Goal: Task Accomplishment & Management: Manage account settings

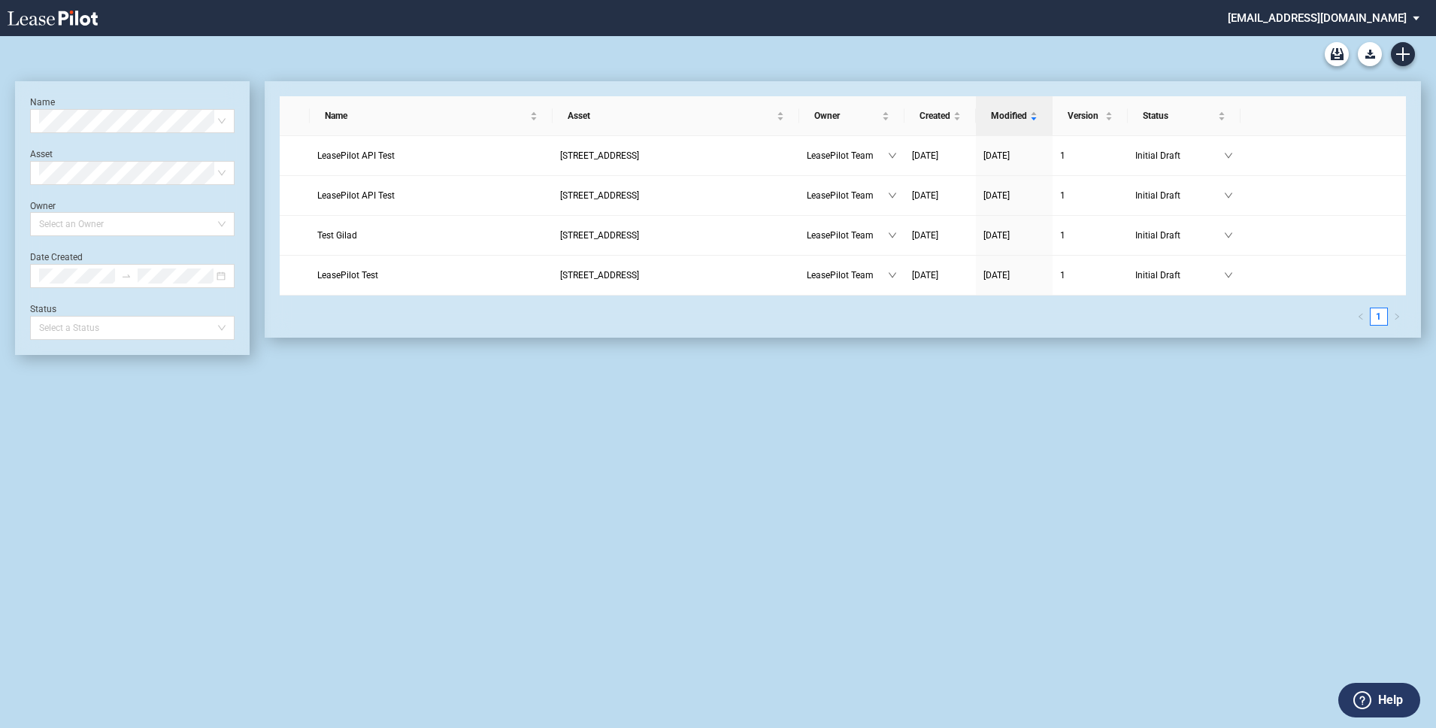
click at [1349, 20] on md-select "admin@leasepilot.co Change Password 2-Factor Authentication Admin Area Form Man…" at bounding box center [1329, 17] width 206 height 34
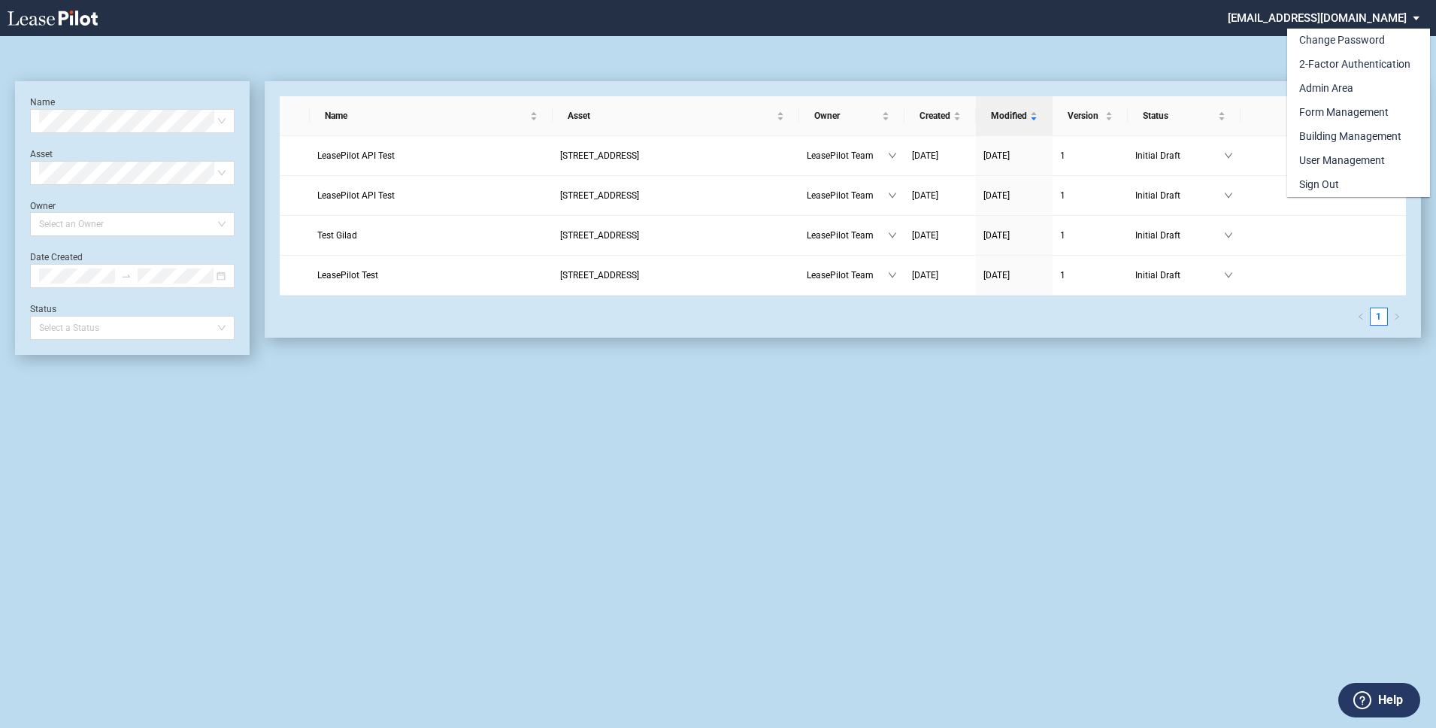
click at [905, 512] on md-backdrop at bounding box center [718, 364] width 1436 height 728
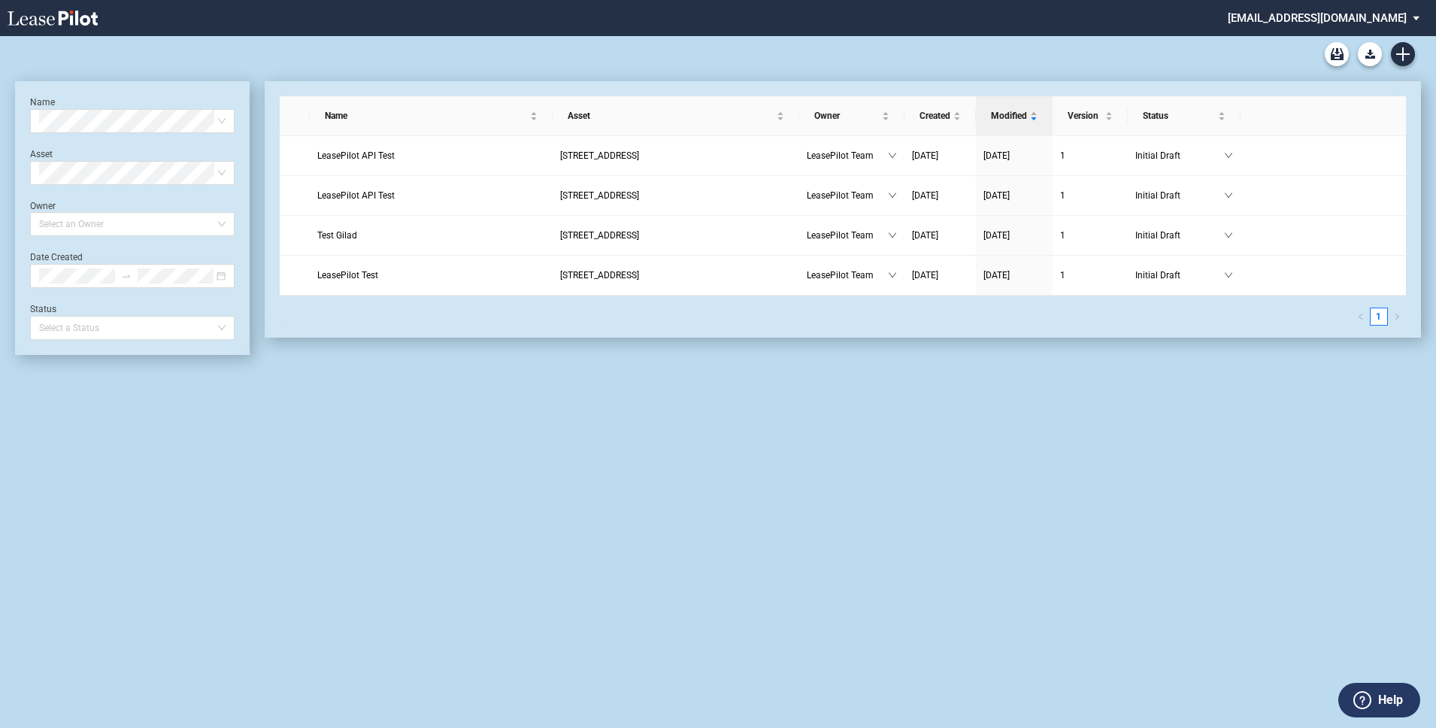
scroll to position [36, 0]
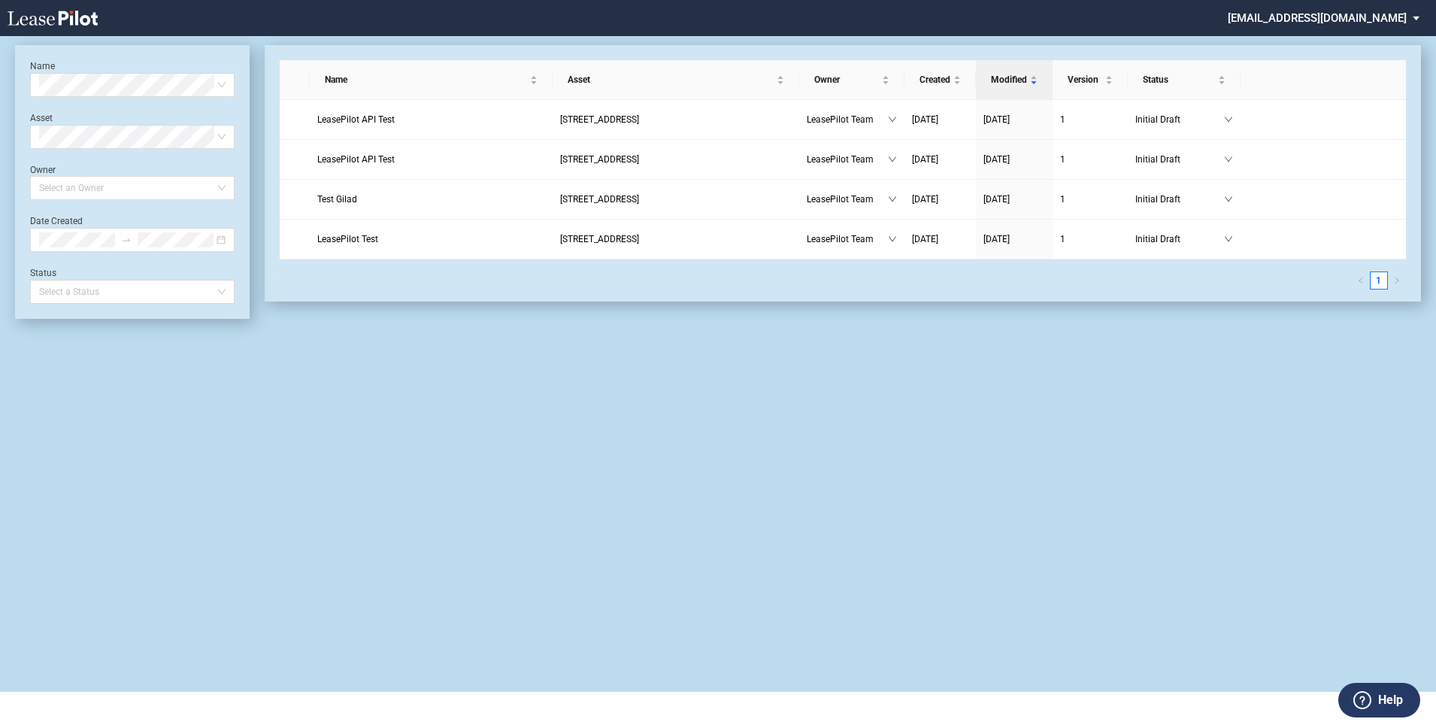
click at [632, 531] on div "Name Select name Asset Select Asset Owner Select an Owner Date Created Status S…" at bounding box center [718, 346] width 1436 height 692
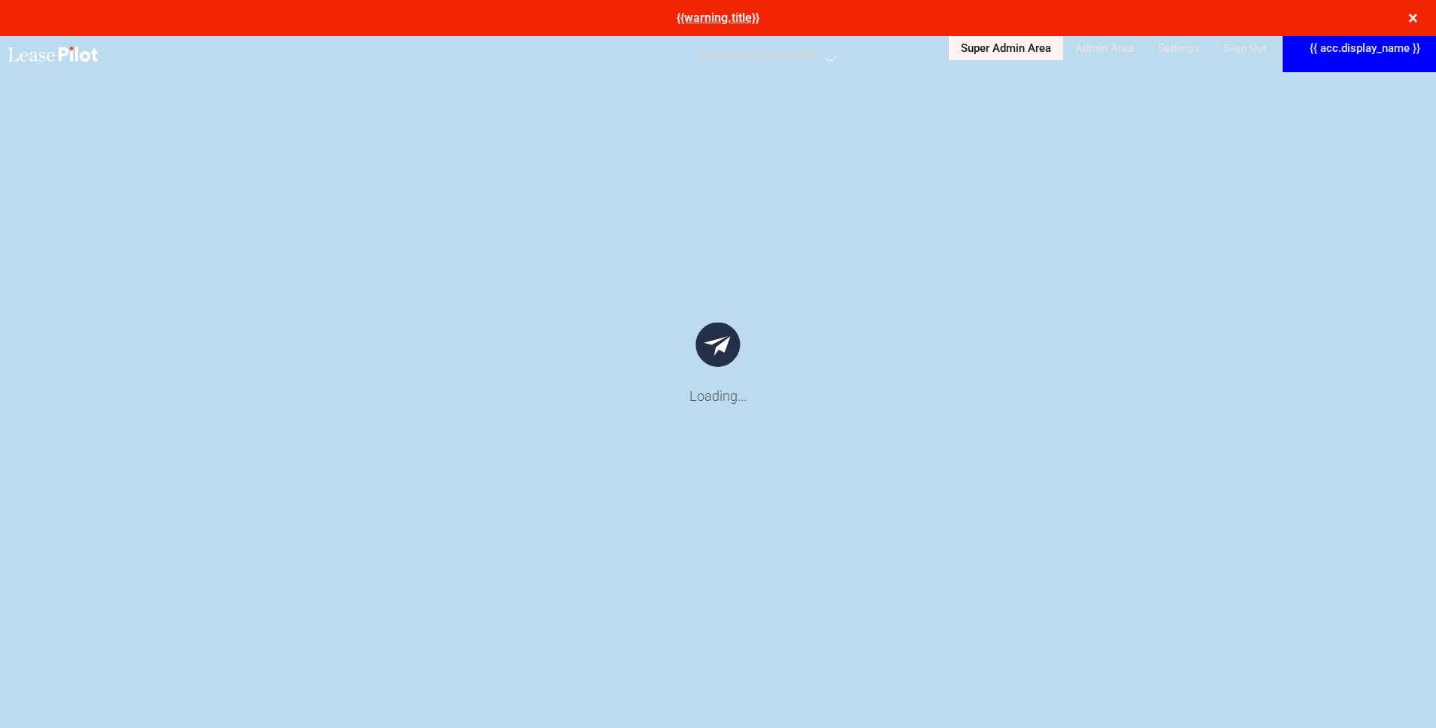
scroll to position [36, 0]
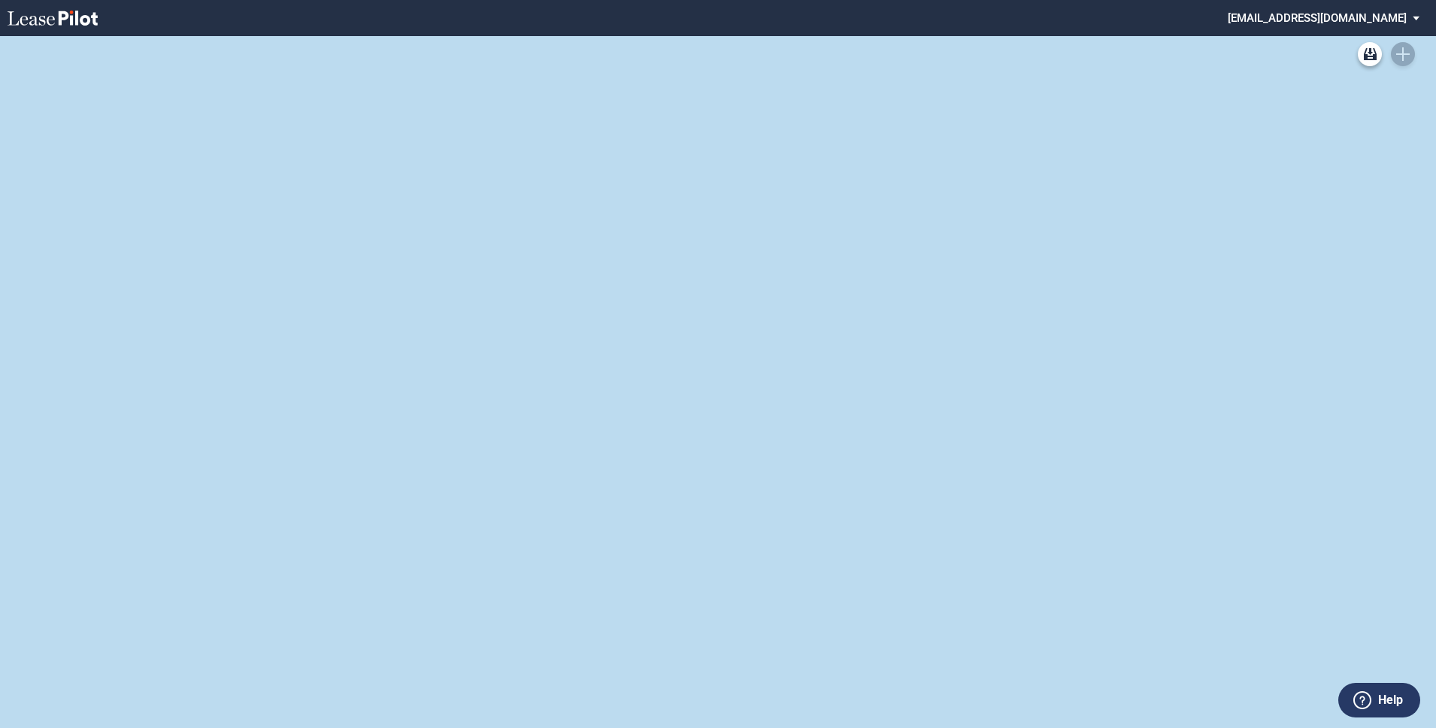
scroll to position [36, 0]
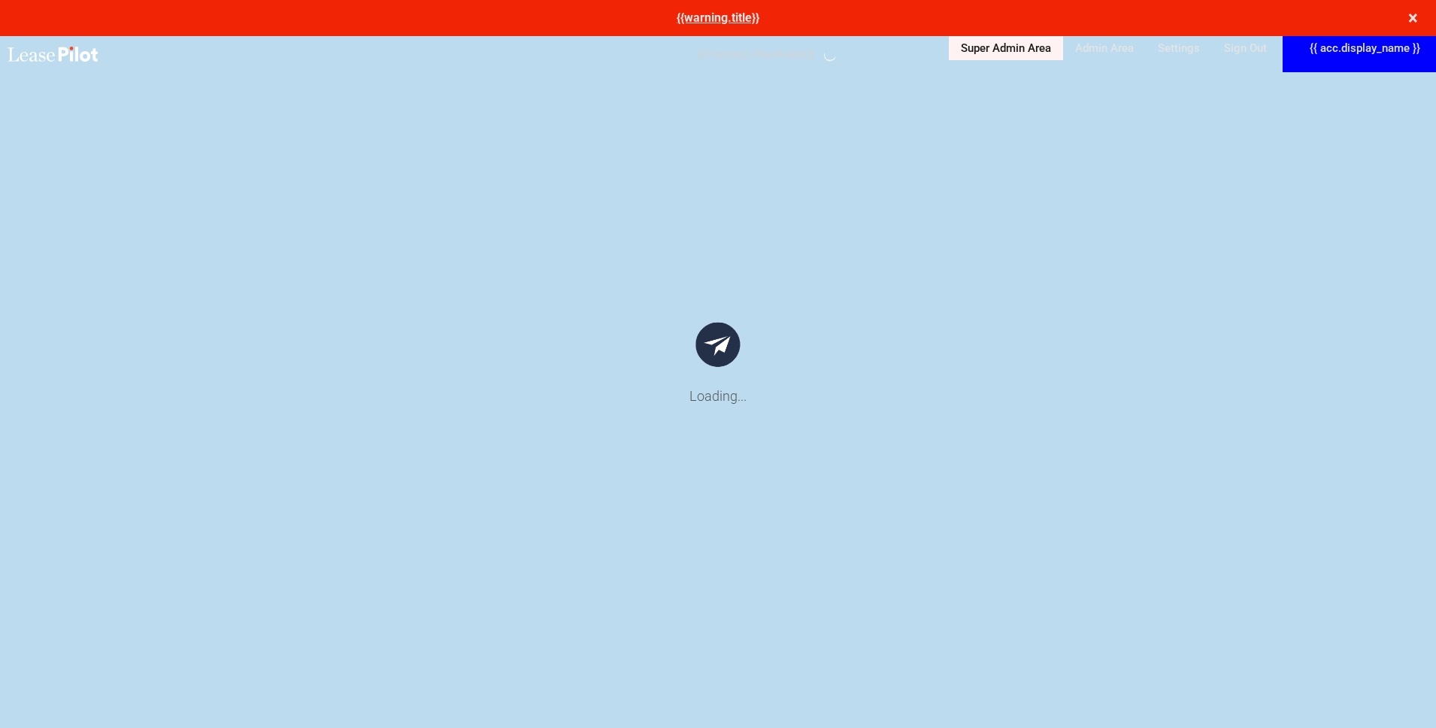
scroll to position [36, 0]
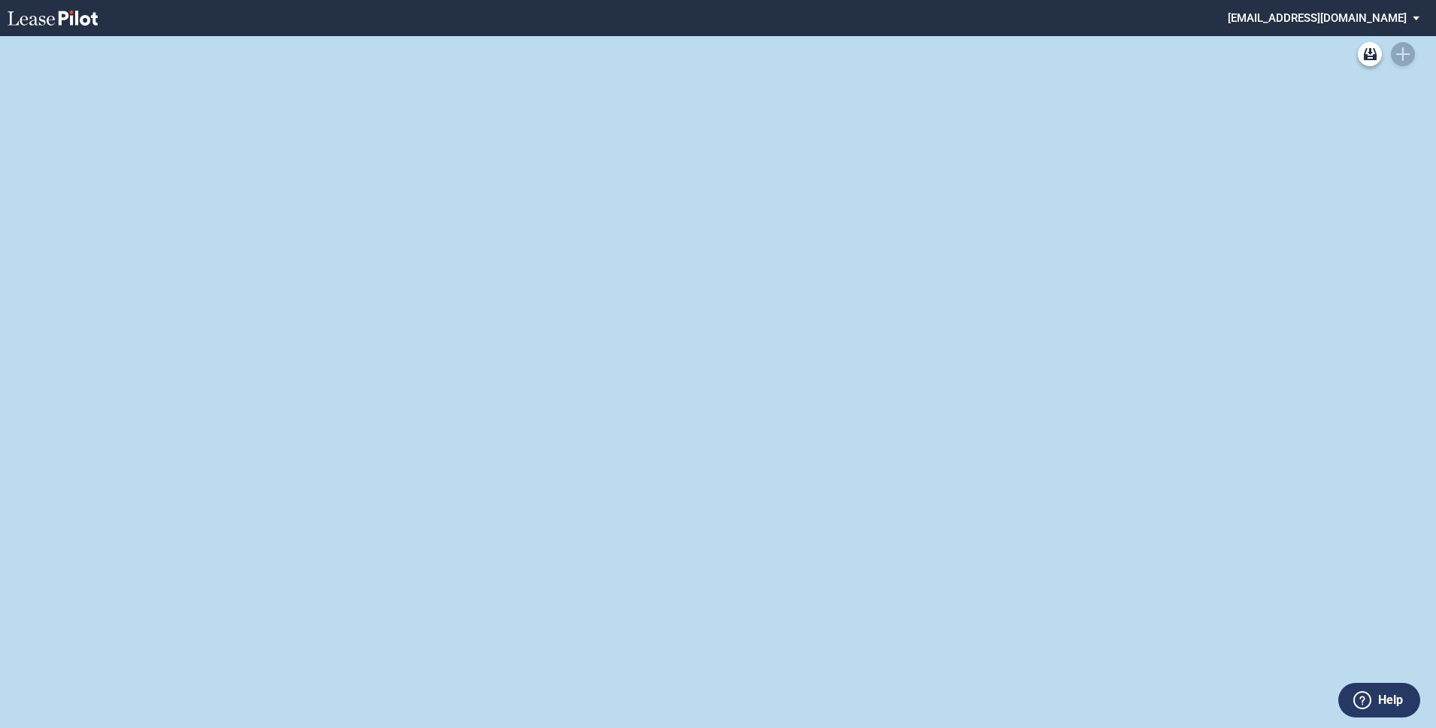
scroll to position [36, 0]
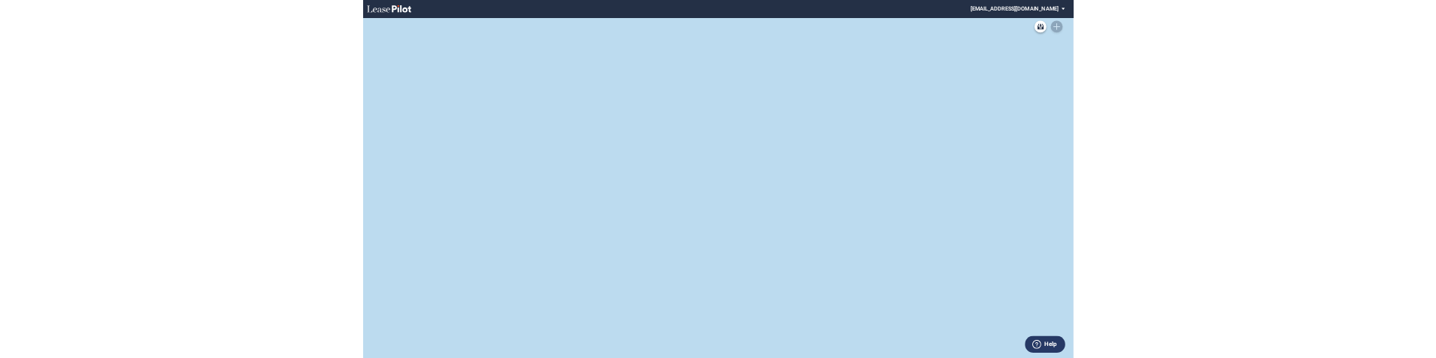
scroll to position [36, 0]
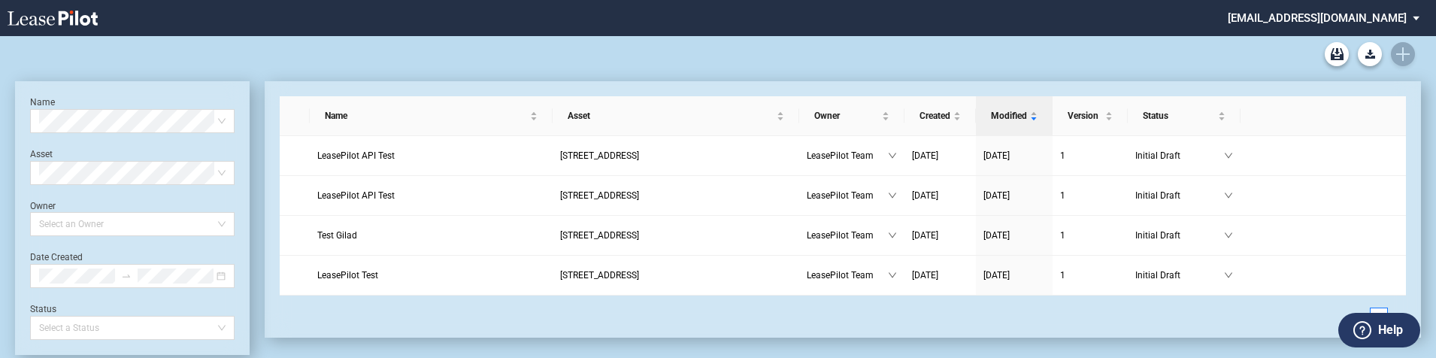
scroll to position [36, 0]
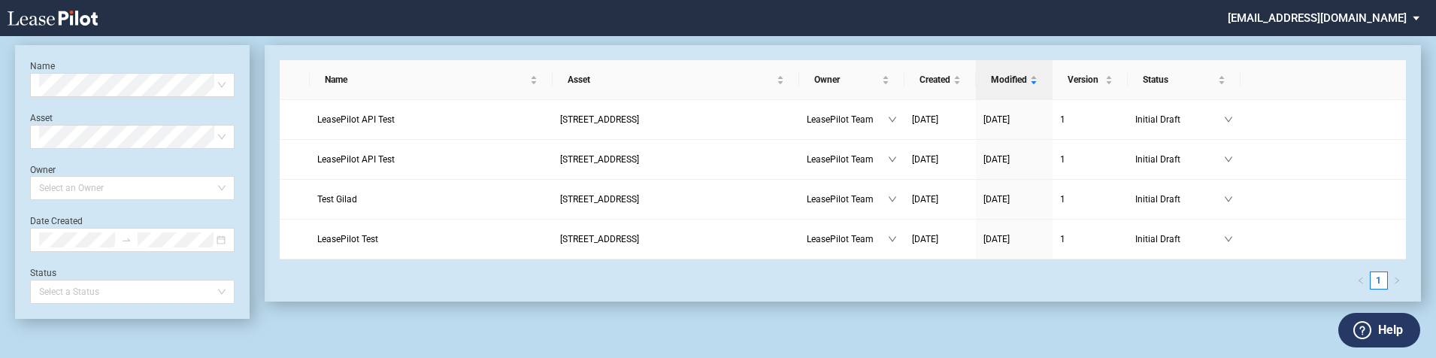
click at [1374, 13] on md-select "admin@leasepilot.co Change Password 2-Factor Authentication Admin Area Form Man…" at bounding box center [1329, 17] width 206 height 34
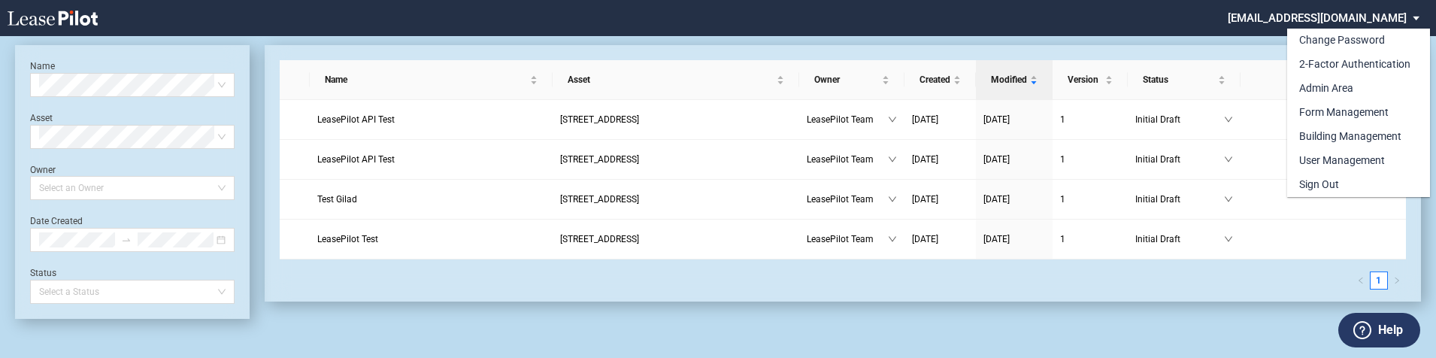
click at [1177, 21] on md-backdrop at bounding box center [718, 197] width 1436 height 394
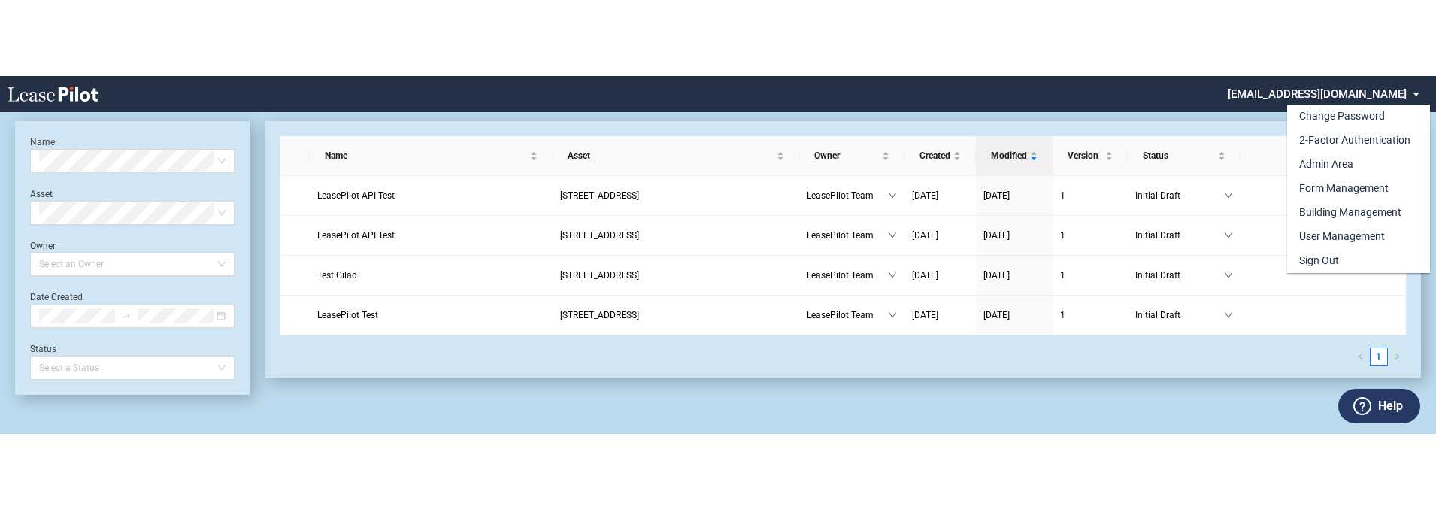
scroll to position [36, 0]
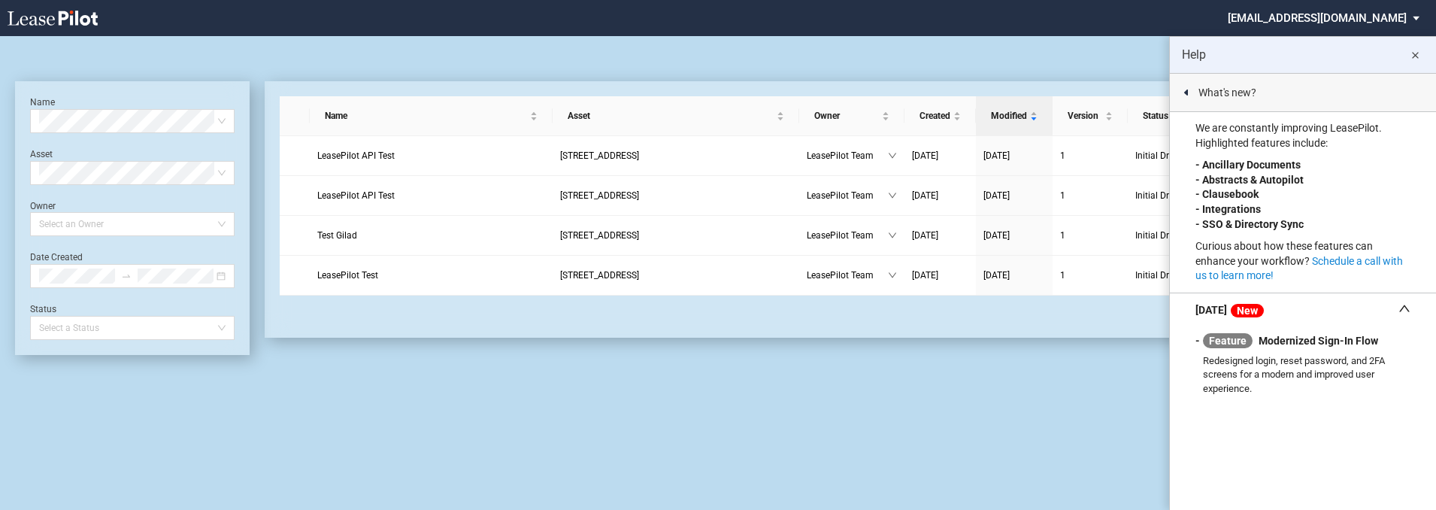
scroll to position [36, 0]
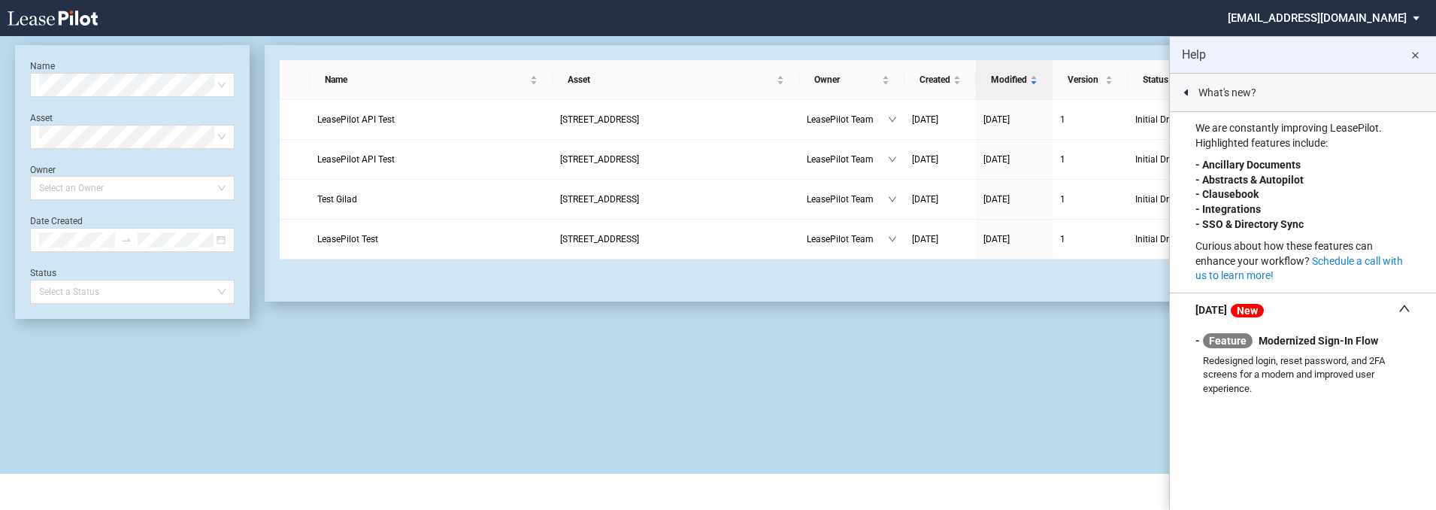
click at [1344, 10] on md-select "admin@leasepilot.co Change Password 2-Factor Authentication Admin Area Form Man…" at bounding box center [1329, 17] width 206 height 34
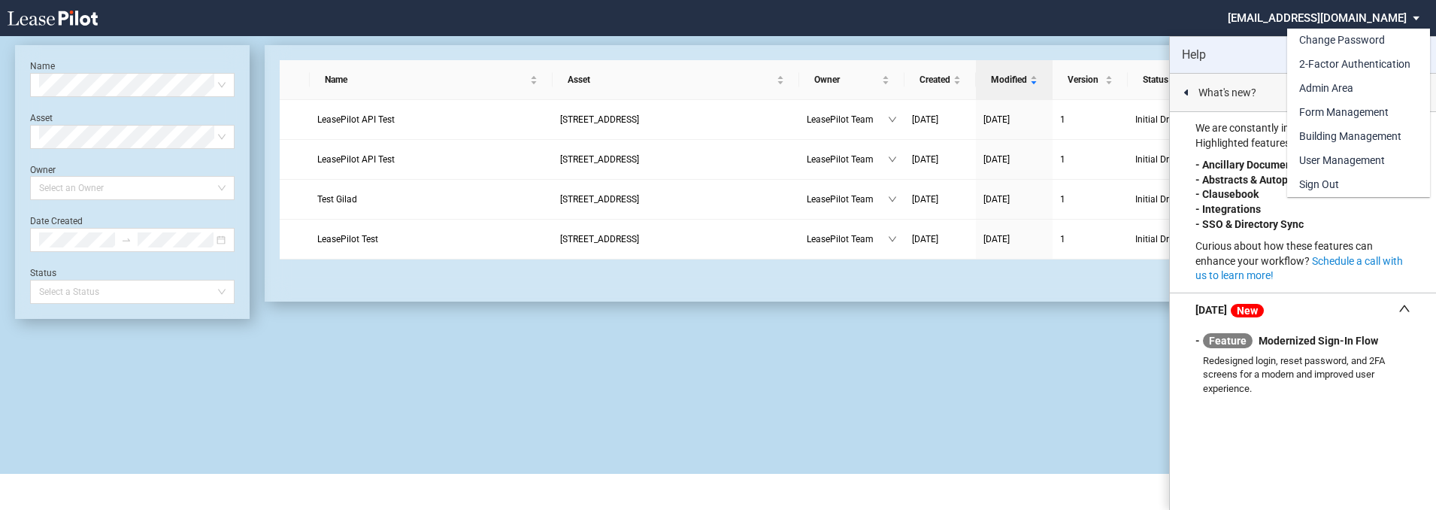
click at [1230, 174] on strong "- Abstracts & Autopilot" at bounding box center [1249, 180] width 108 height 12
click at [1230, 186] on strong "- Abstracts & Autopilot" at bounding box center [1249, 180] width 108 height 12
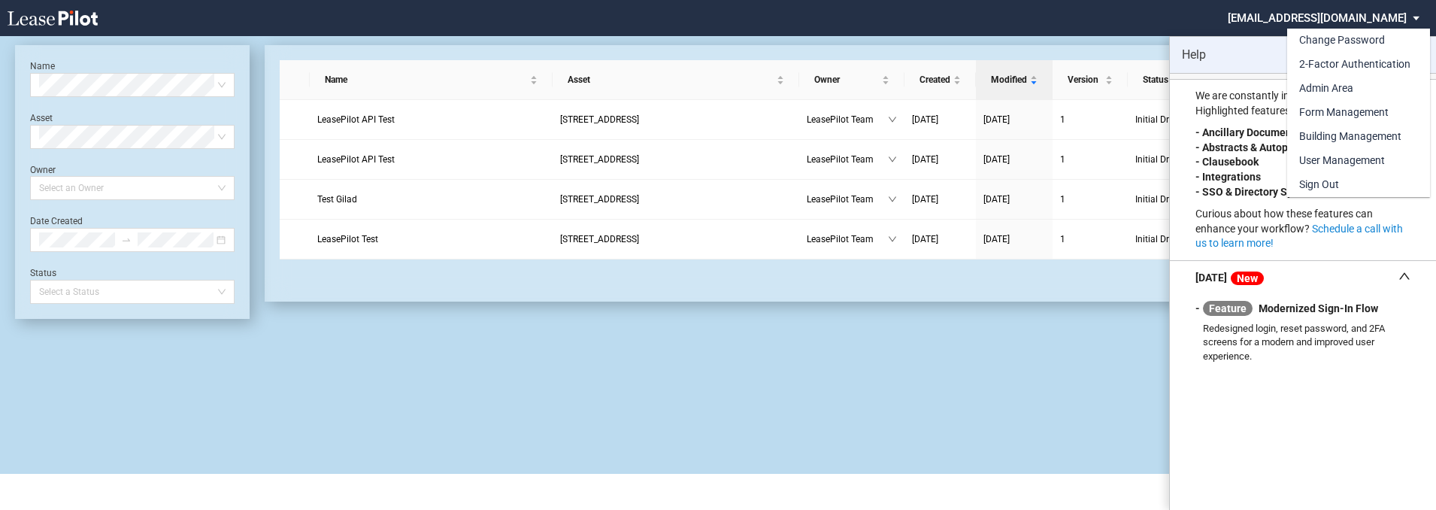
scroll to position [0, 0]
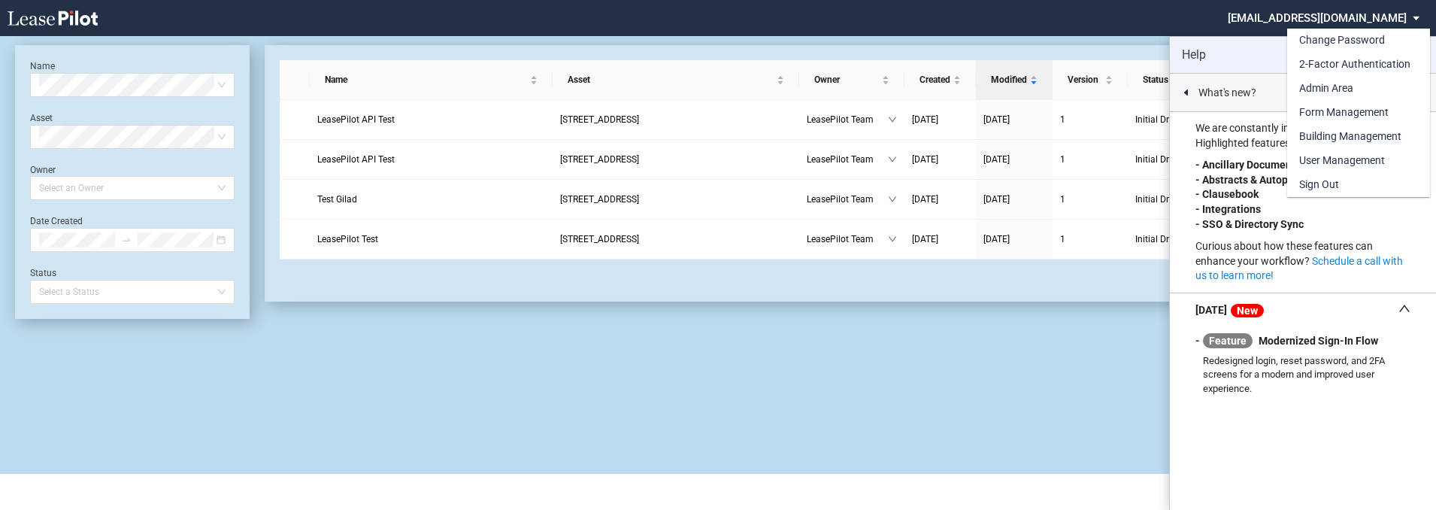
click at [1410, 14] on div "Change Password 2-Factor Authentication Admin Area Form Management Building Man…" at bounding box center [1365, 101] width 157 height 191
click at [1374, 12] on div "Change Password 2-Factor Authentication Admin Area Form Management Building Man…" at bounding box center [1365, 101] width 157 height 191
click at [1171, 2] on md-backdrop at bounding box center [718, 255] width 1436 height 510
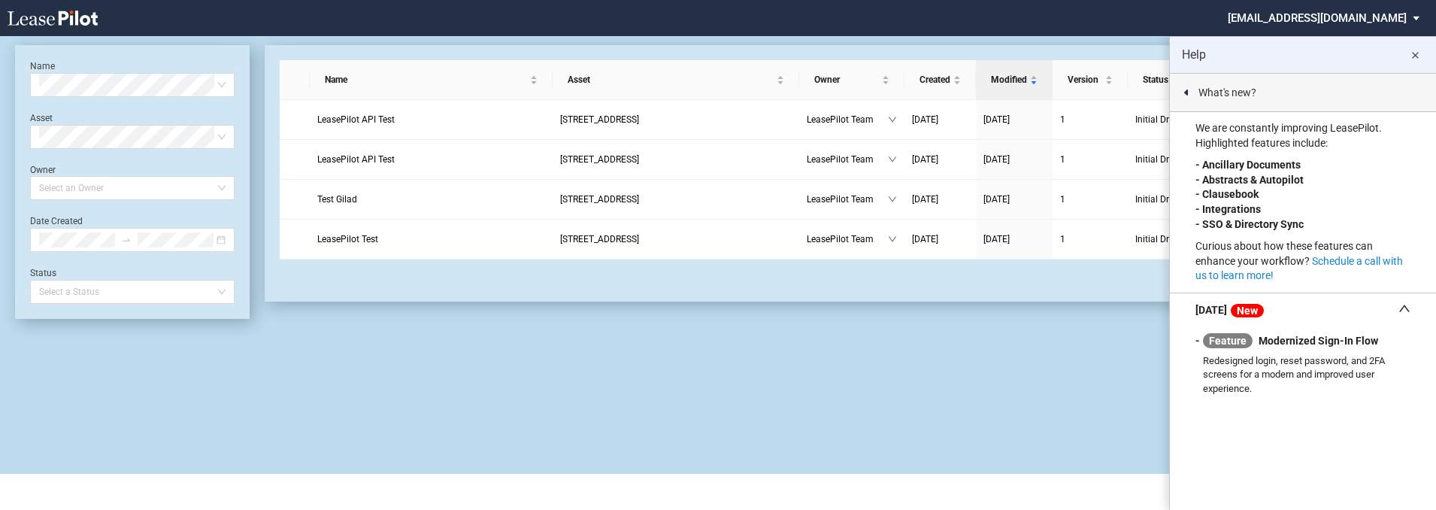
click at [1171, 20] on div at bounding box center [1038, 18] width 346 height 36
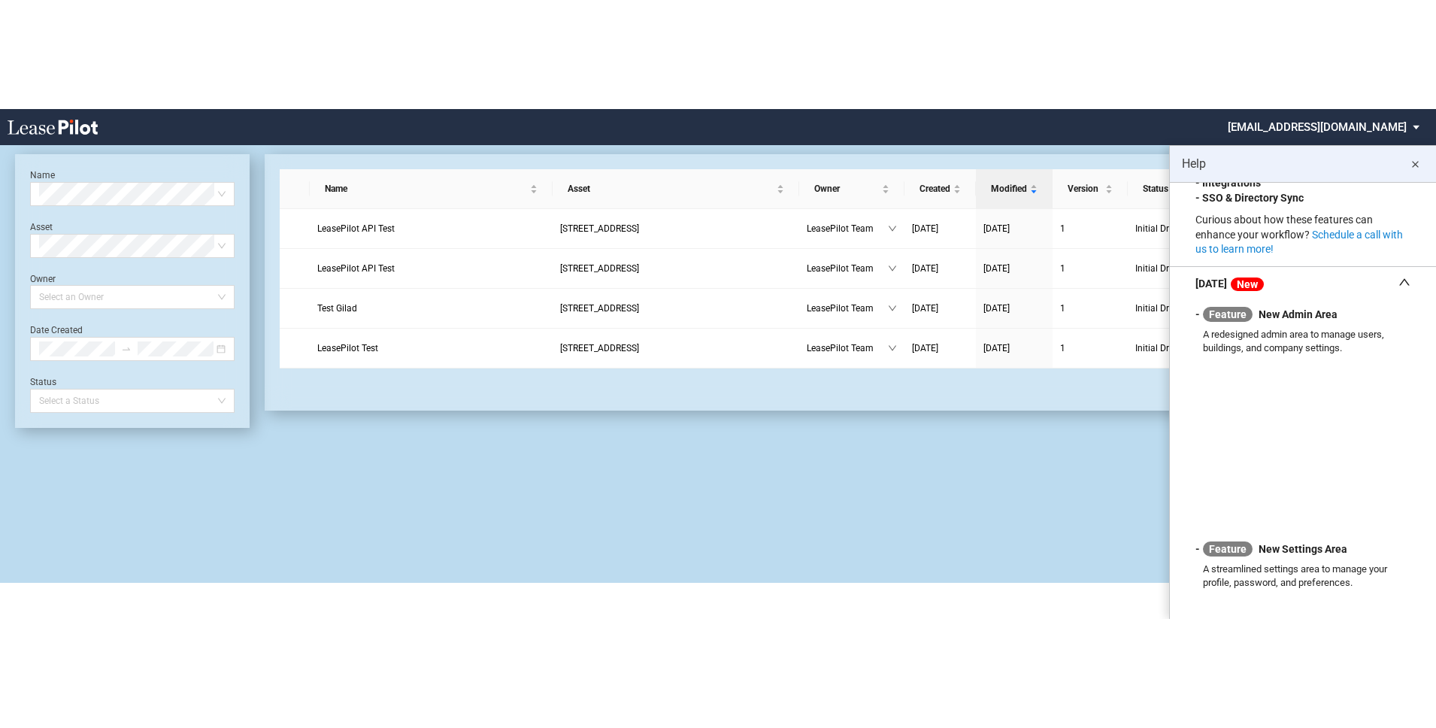
scroll to position [137, 0]
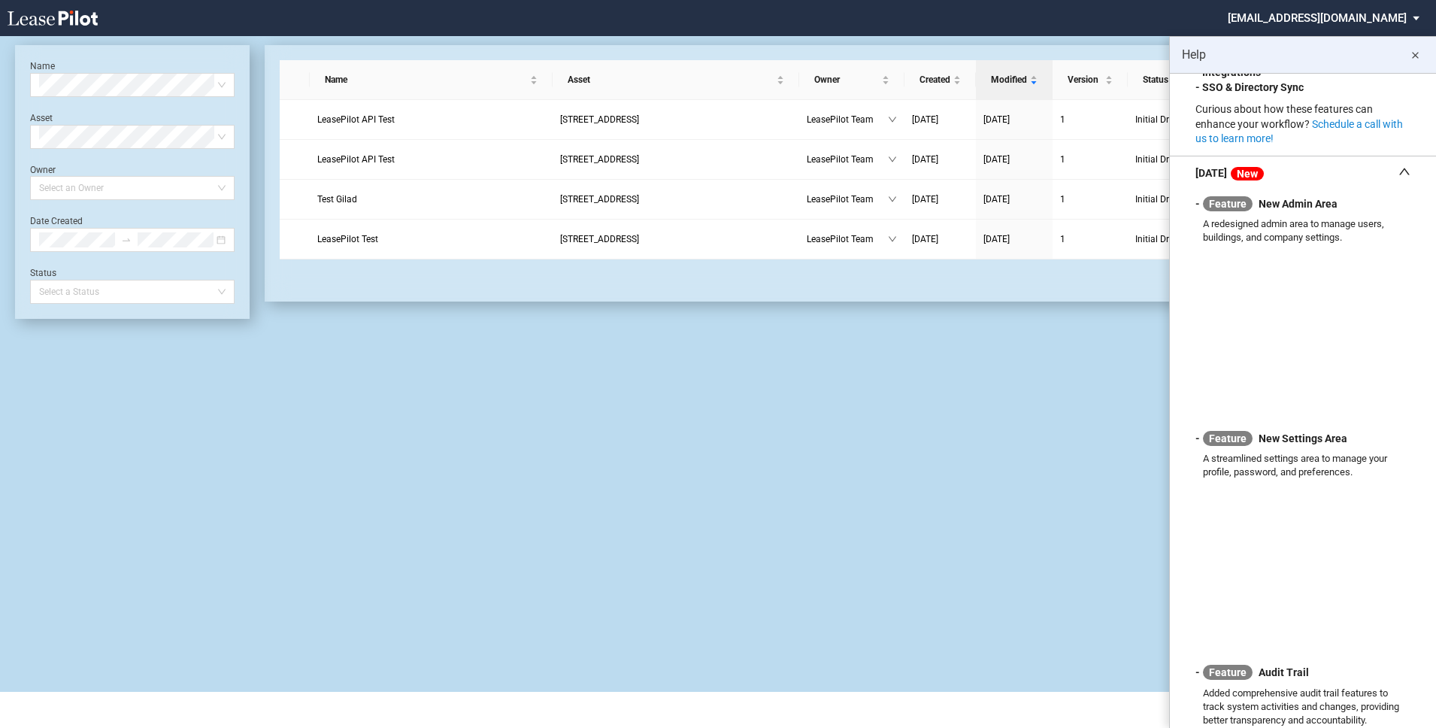
click at [1384, 11] on md-select "admin@leasepilot.co Super Admin Area Admin Area Settings Sign Out" at bounding box center [1329, 17] width 206 height 34
click at [1384, 12] on div "Super Admin Area Admin Area Settings Sign Out" at bounding box center [1365, 65] width 157 height 119
click at [1234, 16] on md-backdrop at bounding box center [718, 364] width 1436 height 728
click at [1422, 54] on md-icon "close" at bounding box center [1415, 56] width 18 height 18
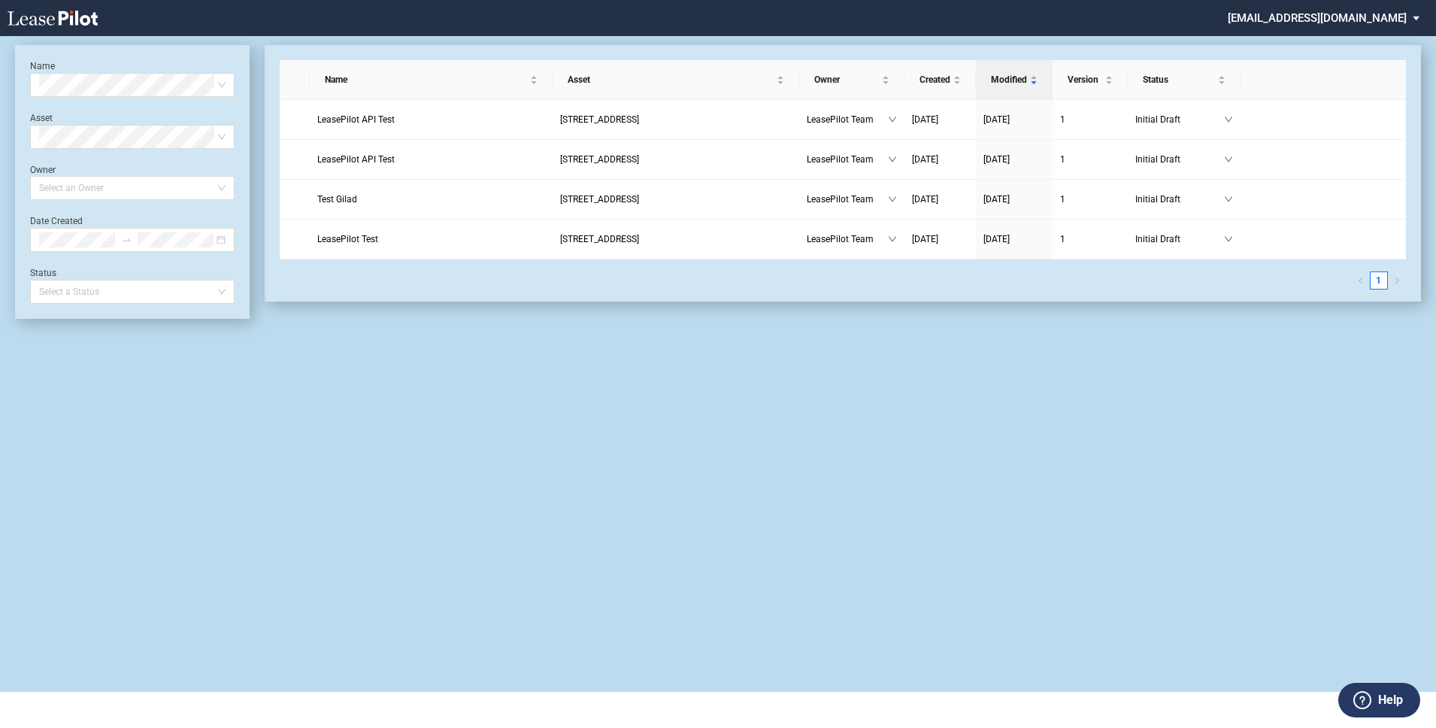
click at [1316, 11] on md-select "[EMAIL_ADDRESS][DOMAIN_NAME]" at bounding box center [1329, 17] width 206 height 34
click at [1317, 64] on div "Admin Area" at bounding box center [1311, 64] width 54 height 15
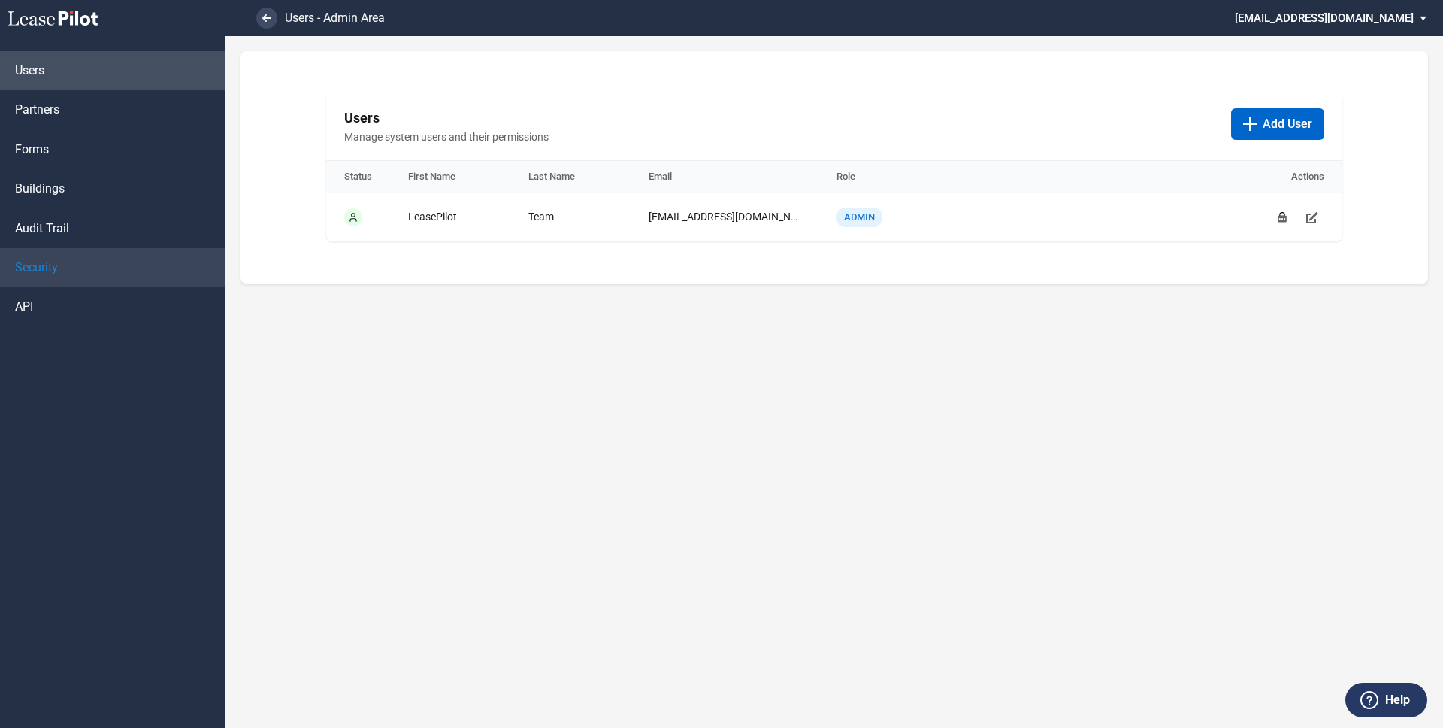
click at [62, 266] on link "Security" at bounding box center [113, 267] width 226 height 39
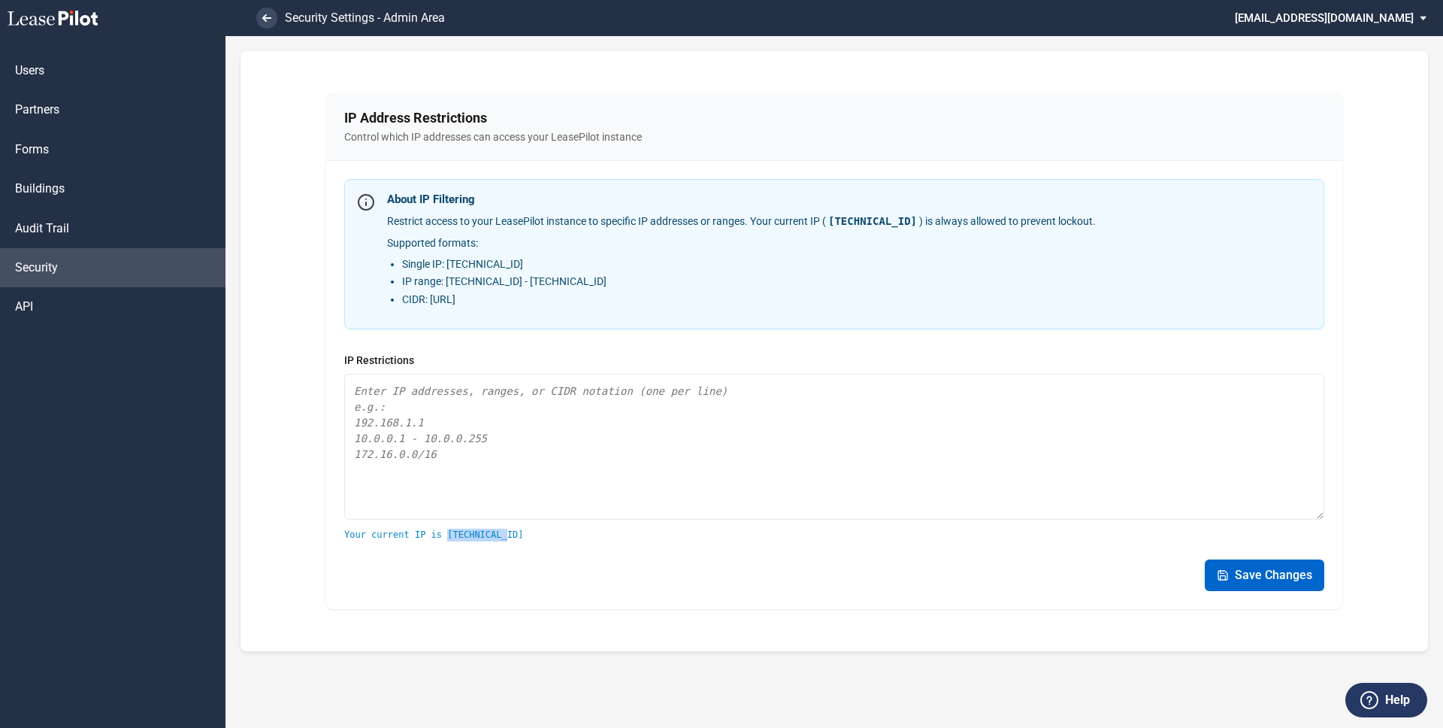
drag, startPoint x: 446, startPoint y: 535, endPoint x: 523, endPoint y: 535, distance: 77.4
click at [523, 535] on div "Your current IP is 20.75.89.67" at bounding box center [834, 535] width 980 height 13
copy div "20.75.89.67"
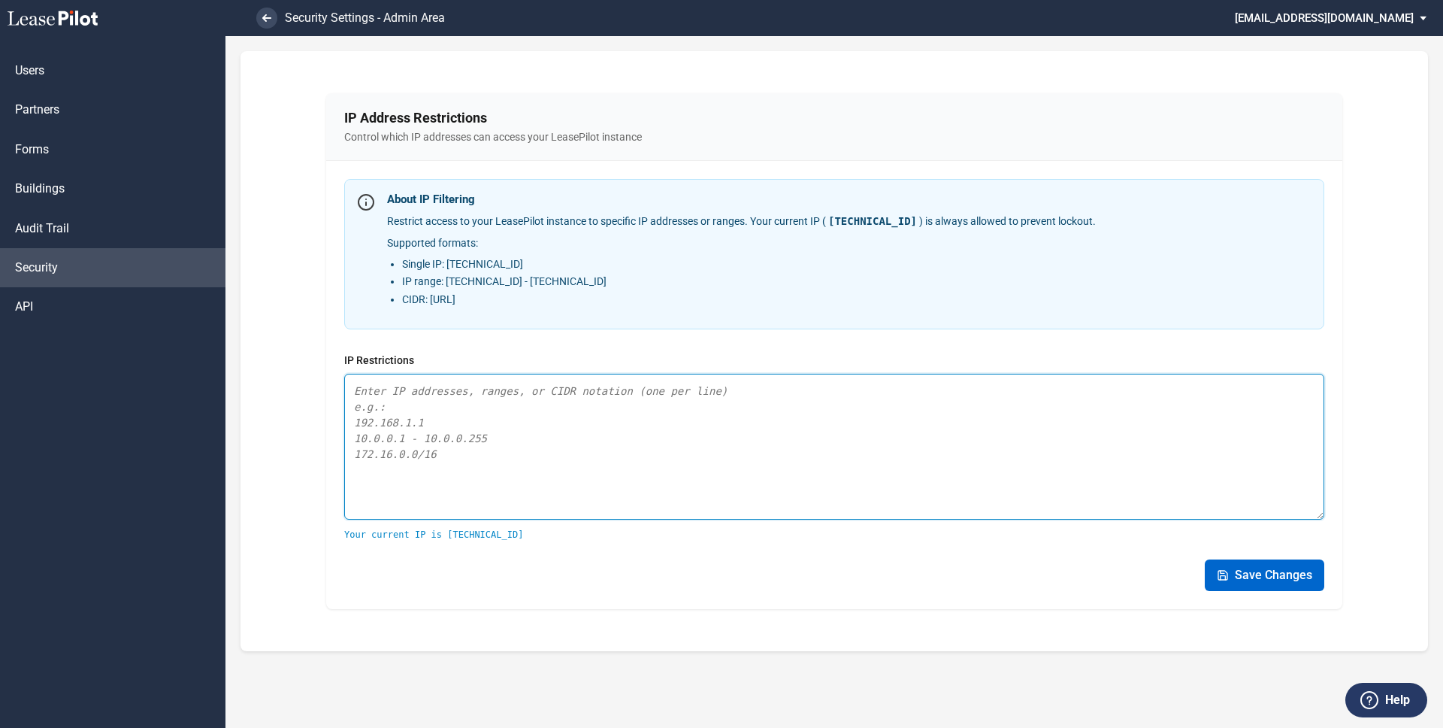
click at [486, 426] on textarea at bounding box center [834, 447] width 980 height 146
paste textarea "20.75.89.67"
type textarea "20.75.89.67"
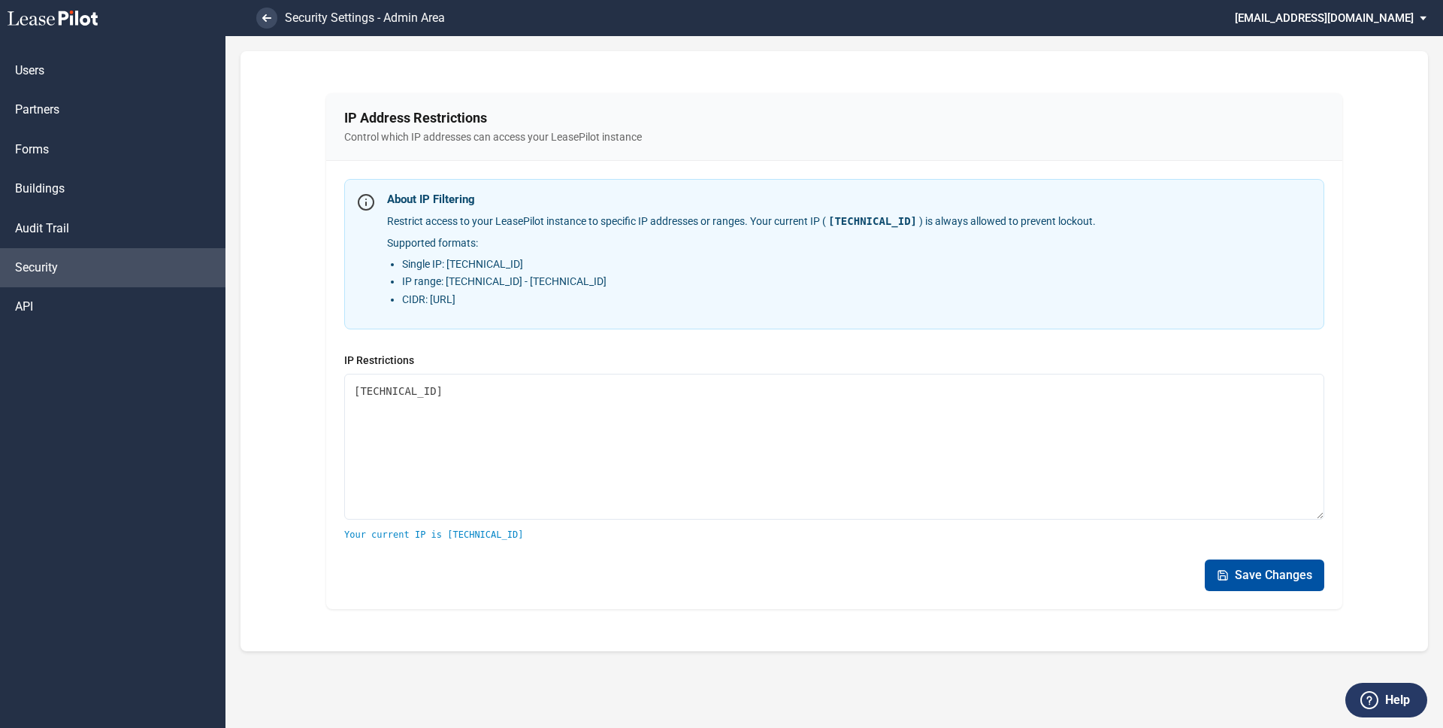
click at [1271, 577] on button "Save Changes" at bounding box center [1265, 575] width 120 height 32
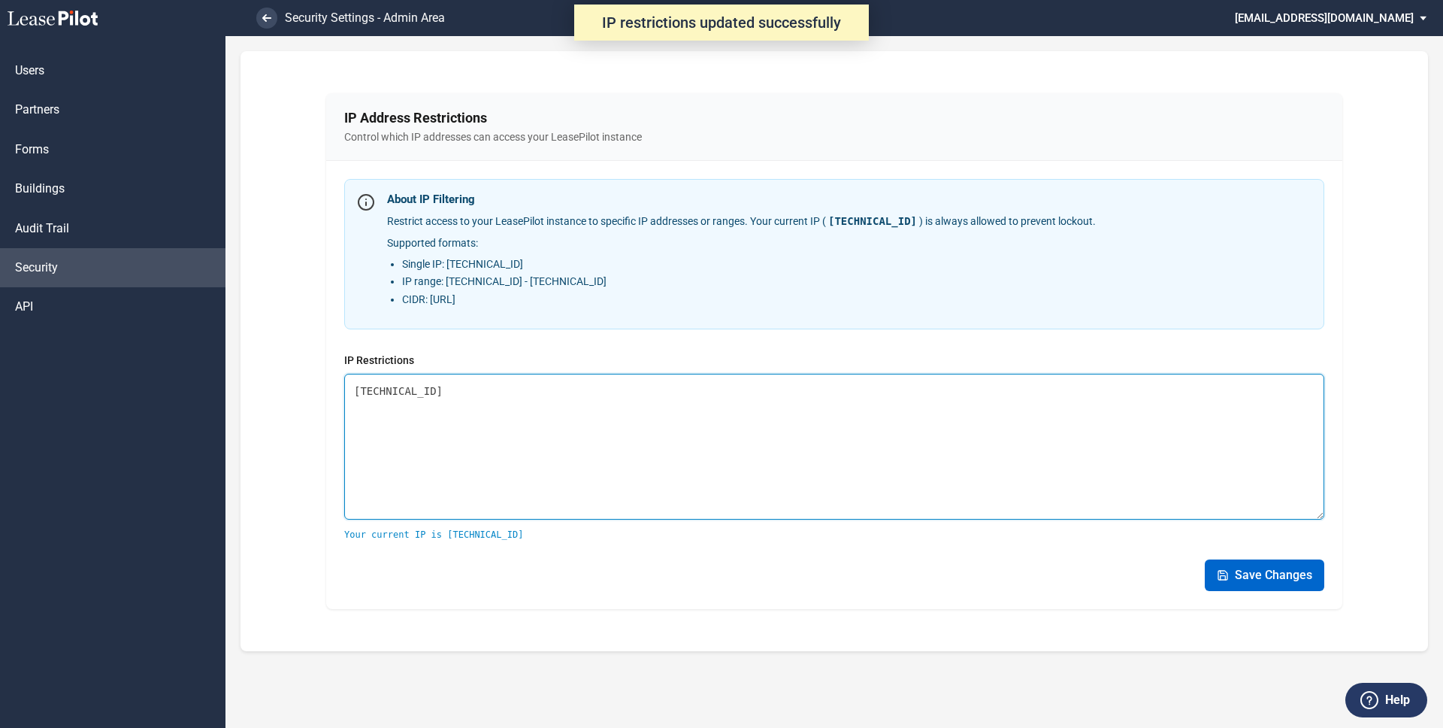
click at [495, 432] on textarea "[TECHNICAL_ID]" at bounding box center [834, 447] width 980 height 146
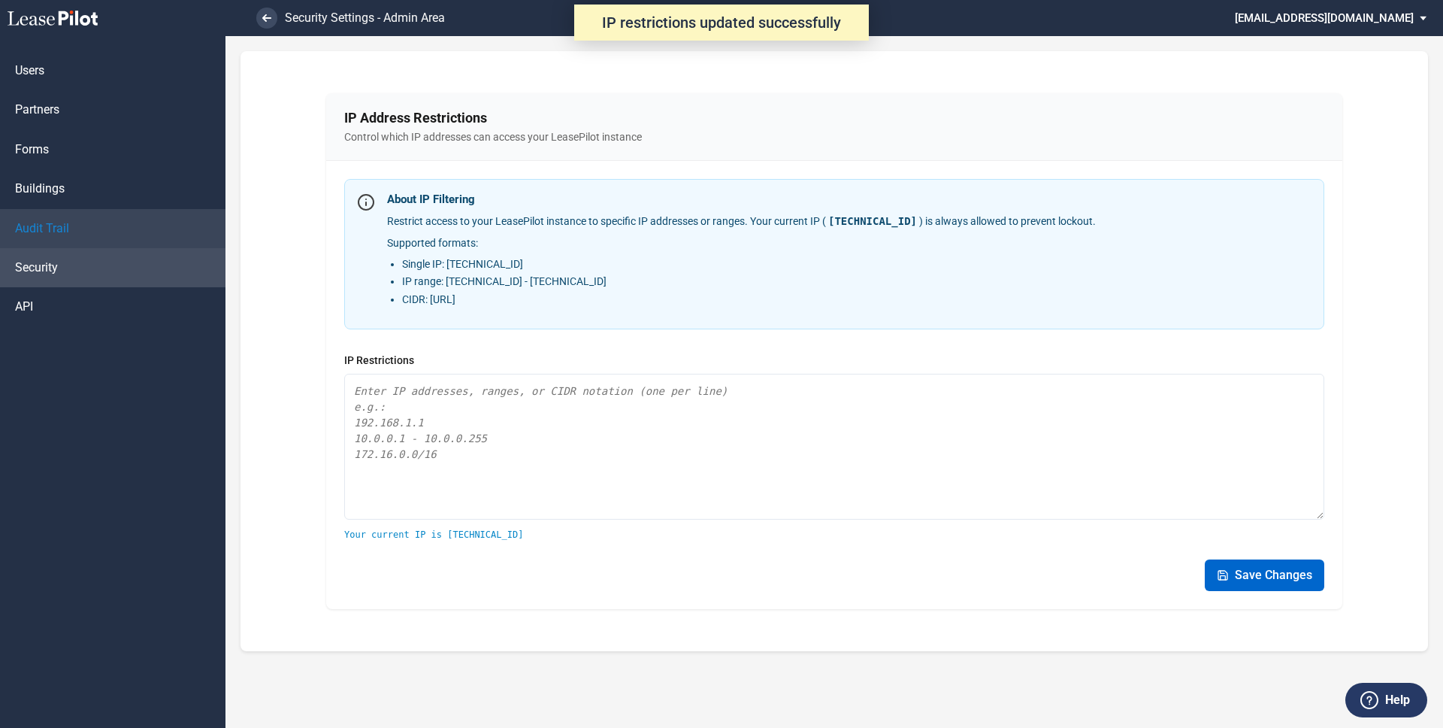
click at [81, 226] on link "Audit Trail" at bounding box center [113, 228] width 226 height 39
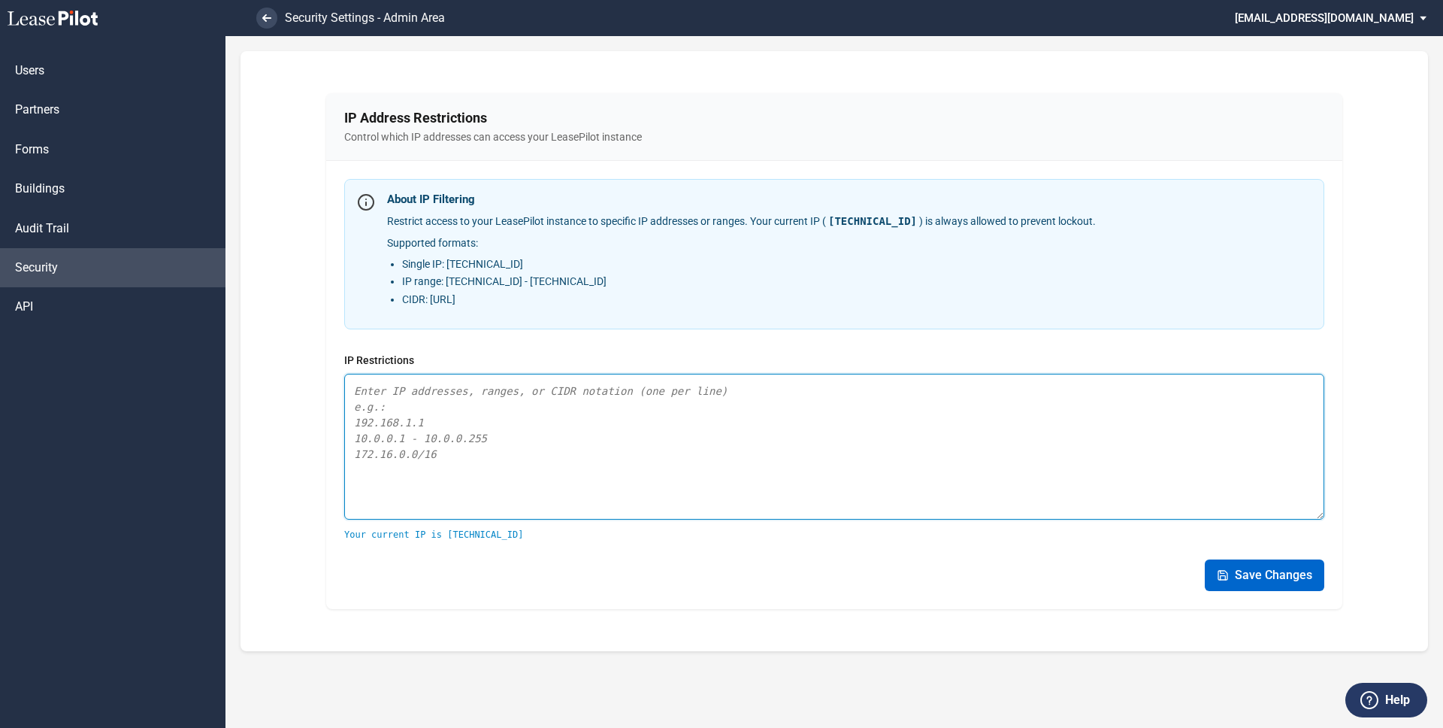
click at [534, 450] on textarea at bounding box center [834, 447] width 980 height 146
click at [498, 463] on textarea "[TECHNICAL_ID]" at bounding box center [834, 447] width 980 height 146
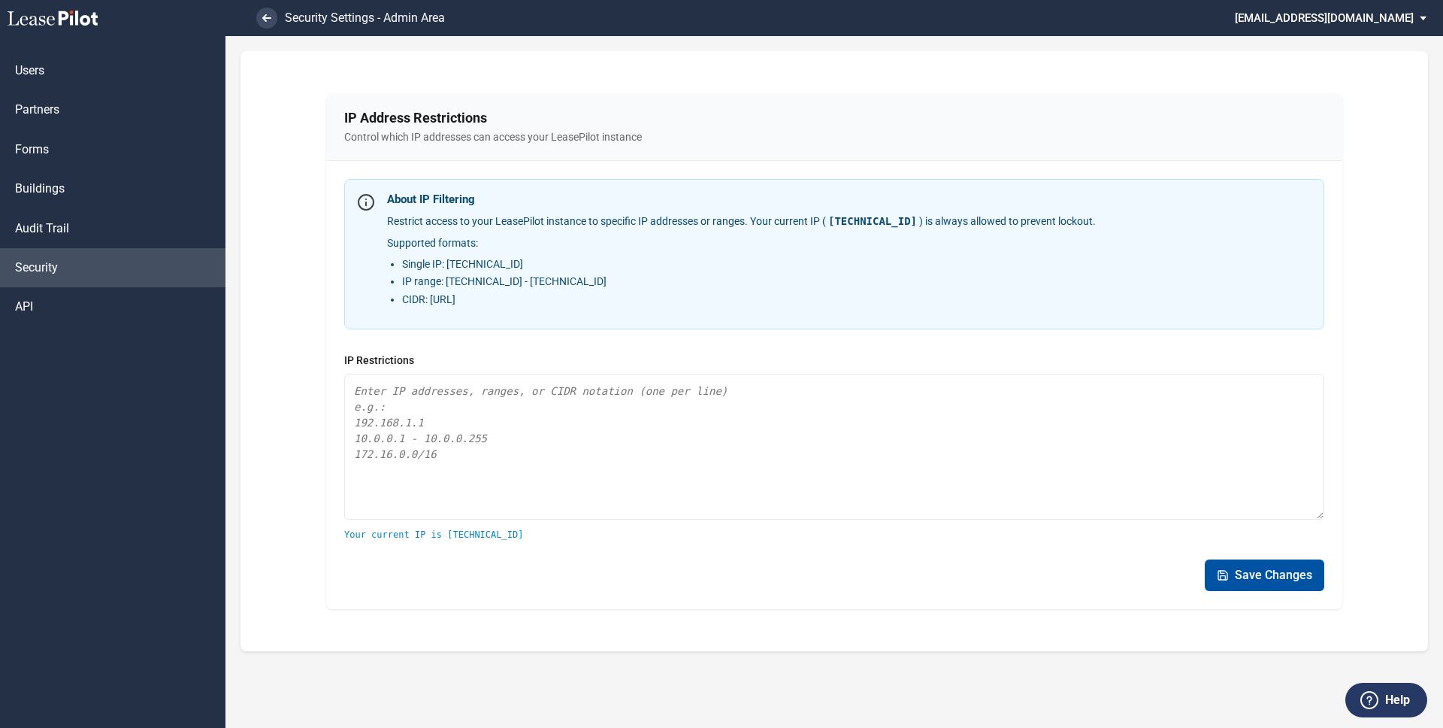
click at [1233, 564] on button "Save Changes" at bounding box center [1265, 575] width 120 height 32
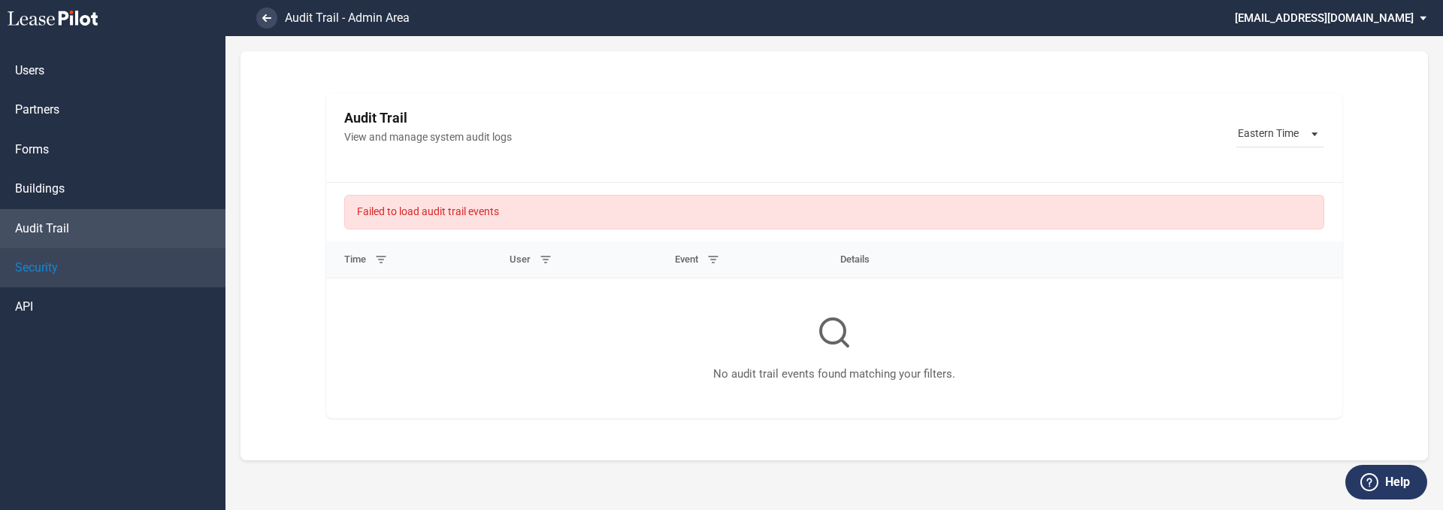
click at [49, 269] on span "Security" at bounding box center [36, 267] width 43 height 17
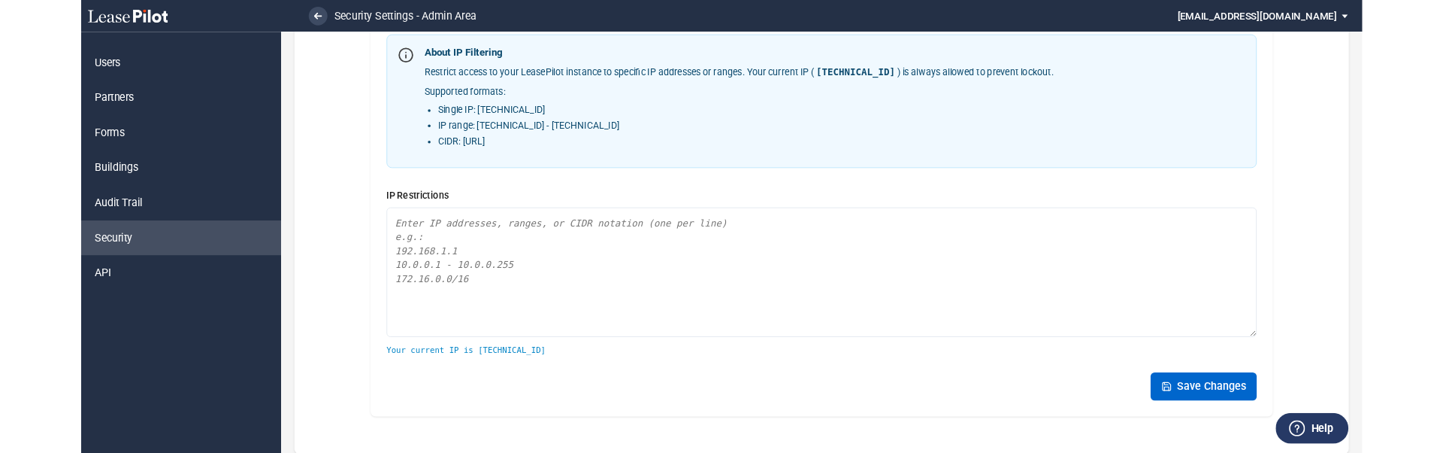
scroll to position [156, 0]
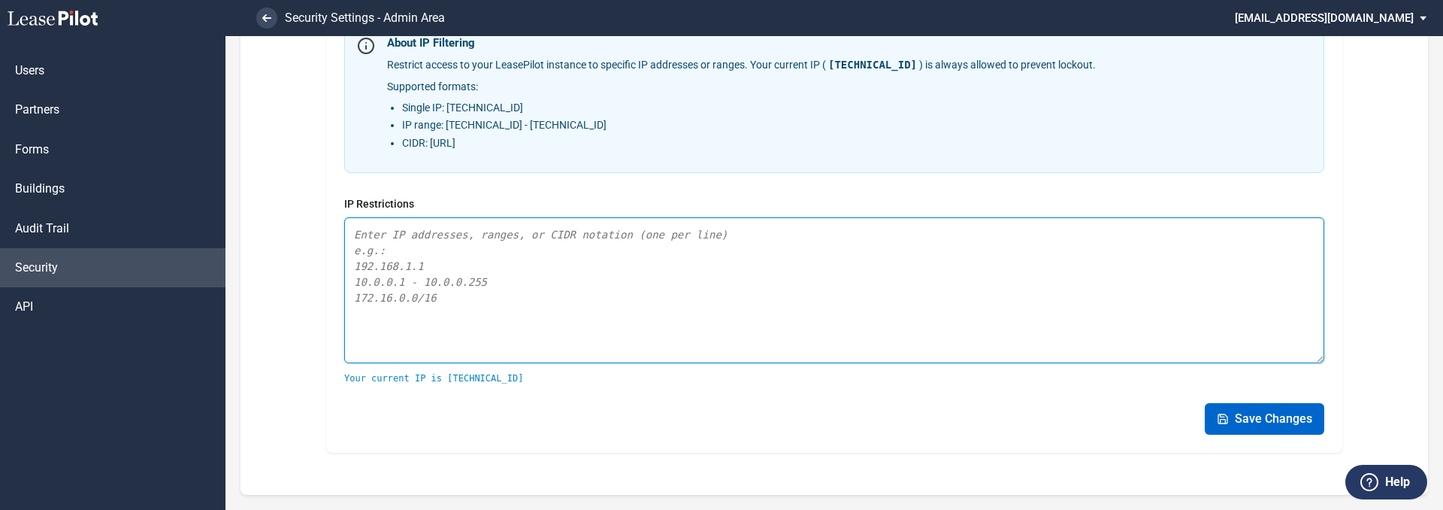
click at [505, 272] on textarea at bounding box center [834, 290] width 980 height 146
paste textarea "curl \ -X POST 'https://api.us-east.tinybird.co/v0/events?name=events_example' …"
type textarea "curl \ -X POST 'https://api.us-east.tinybird.co/v0/events?name=events_example' …"
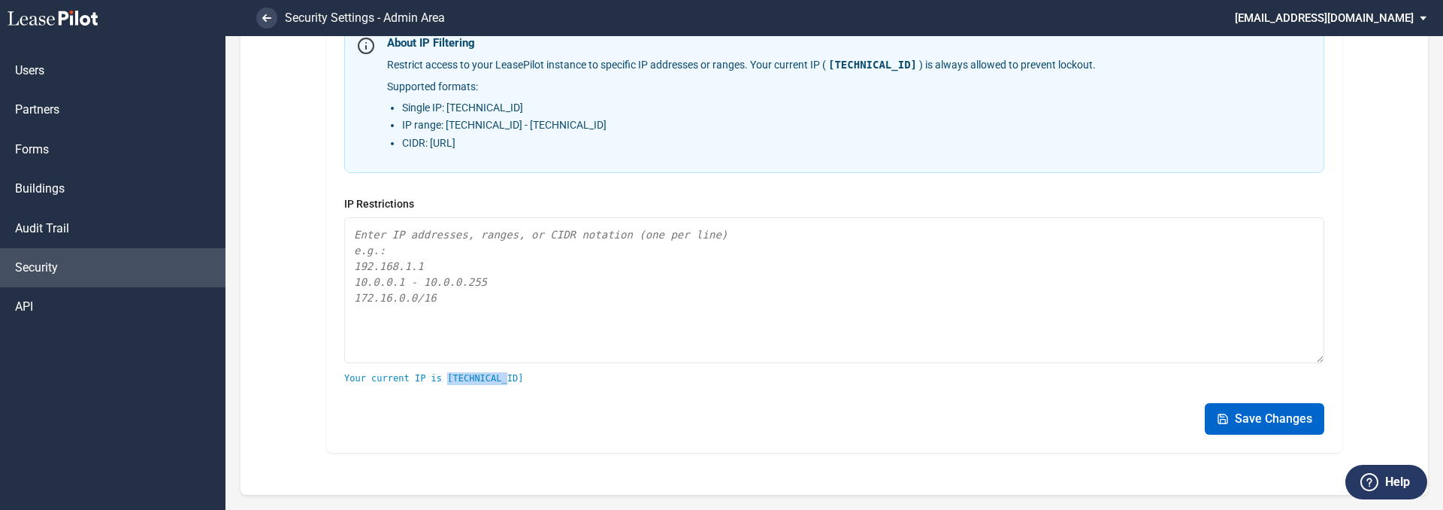
drag, startPoint x: 511, startPoint y: 377, endPoint x: 443, endPoint y: 377, distance: 68.4
click at [443, 377] on div "Your current IP is 20.75.89.67" at bounding box center [834, 378] width 980 height 13
copy div "20.75.89.67"
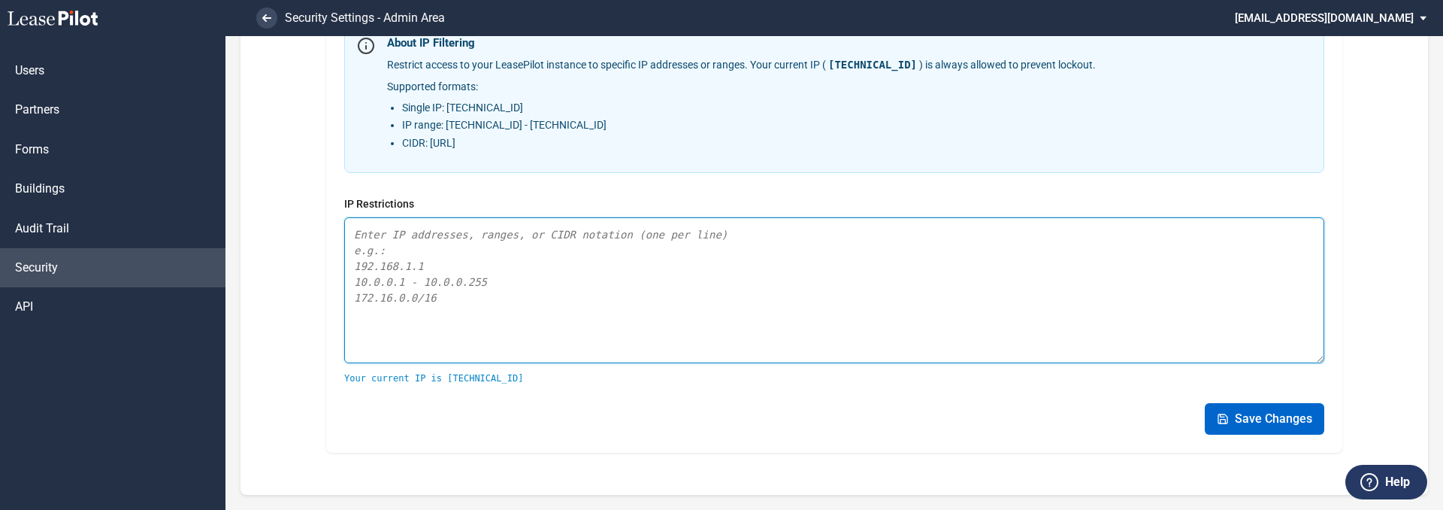
click at [447, 273] on textarea at bounding box center [834, 290] width 980 height 146
paste textarea "20.75.89.67"
type textarea "20.75.89.67"
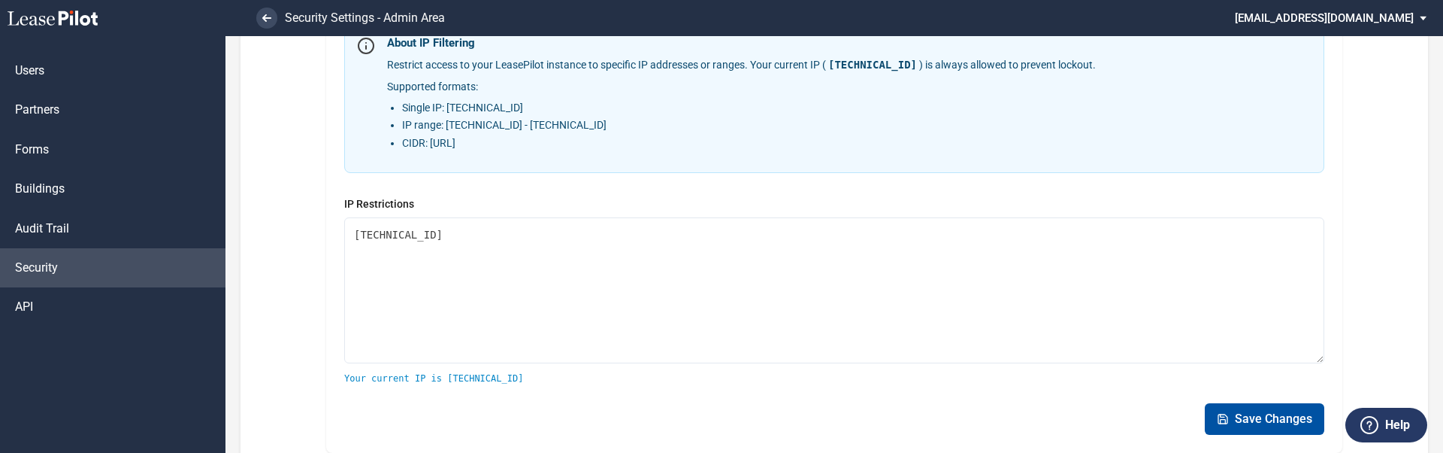
click at [1265, 419] on button "Save Changes" at bounding box center [1265, 419] width 120 height 32
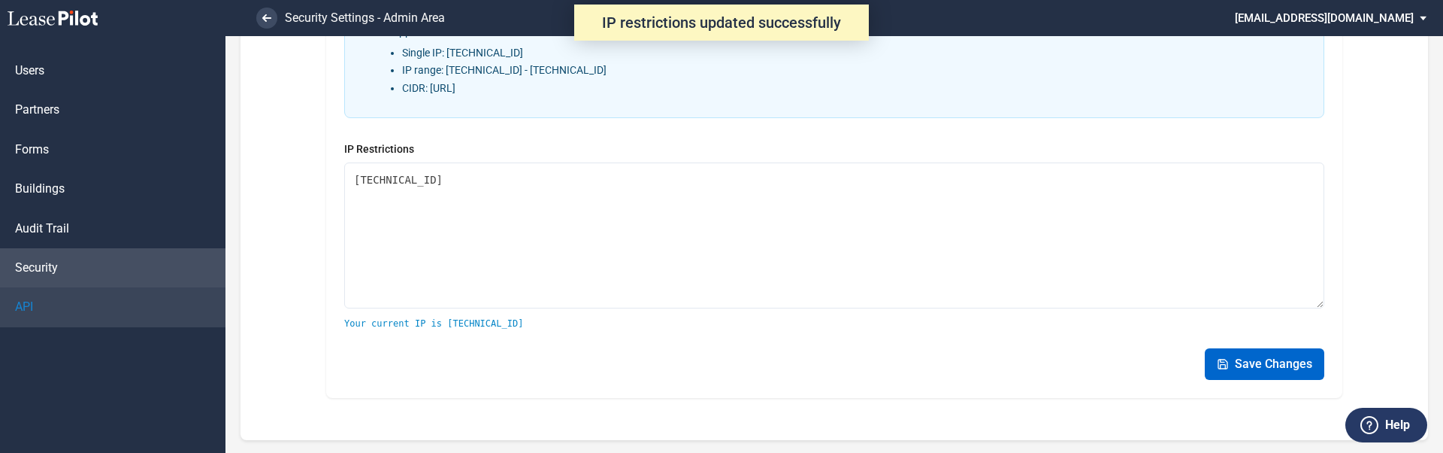
scroll to position [212, 0]
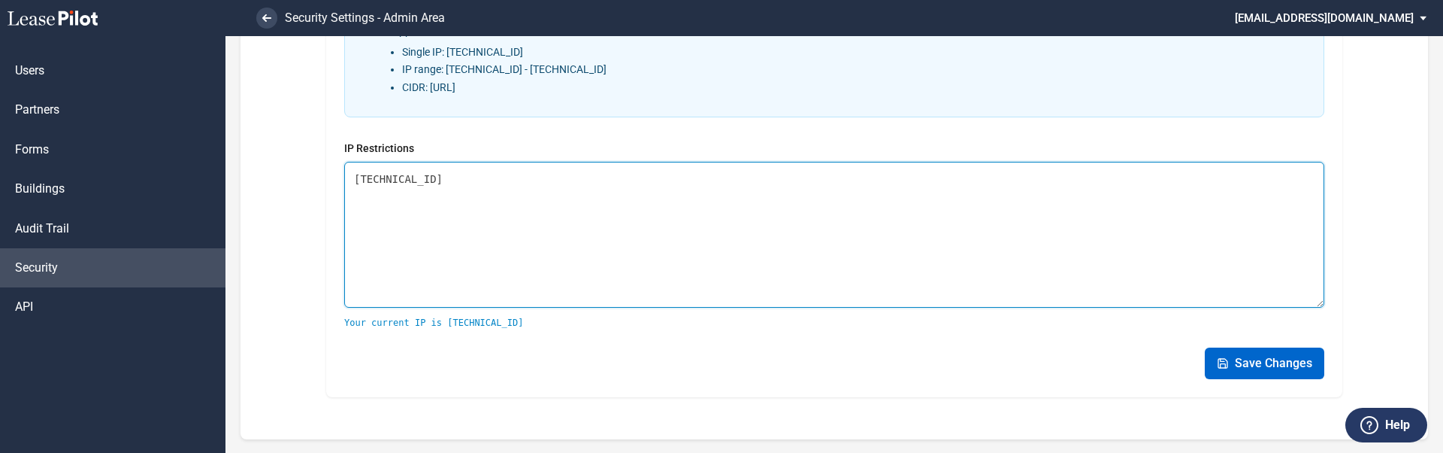
click at [510, 187] on textarea "[TECHNICAL_ID]" at bounding box center [834, 235] width 980 height 146
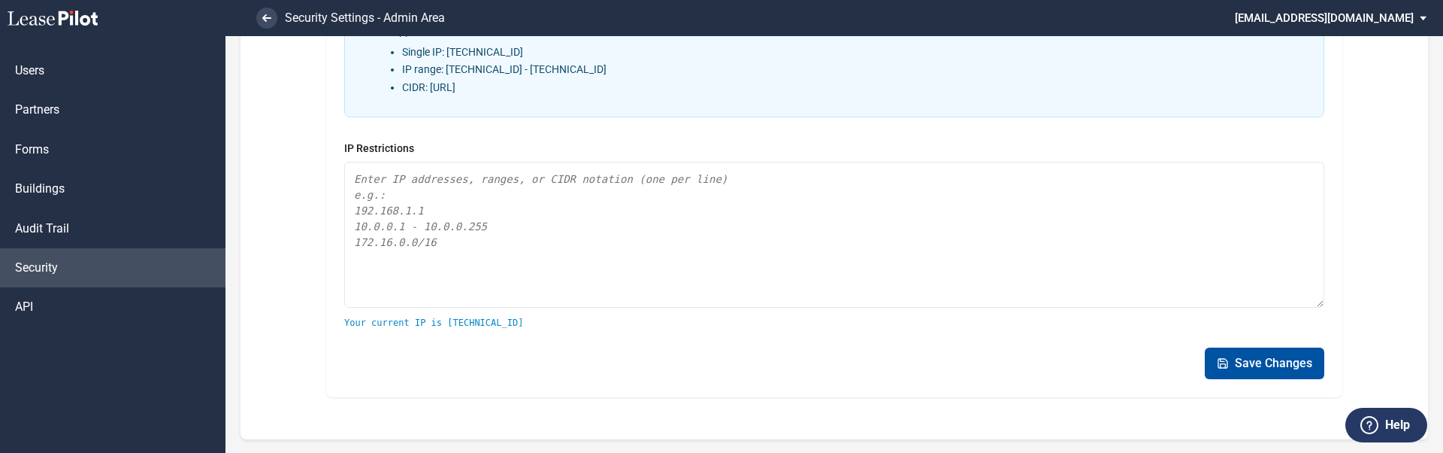
click at [1239, 364] on button "Save Changes" at bounding box center [1265, 363] width 120 height 32
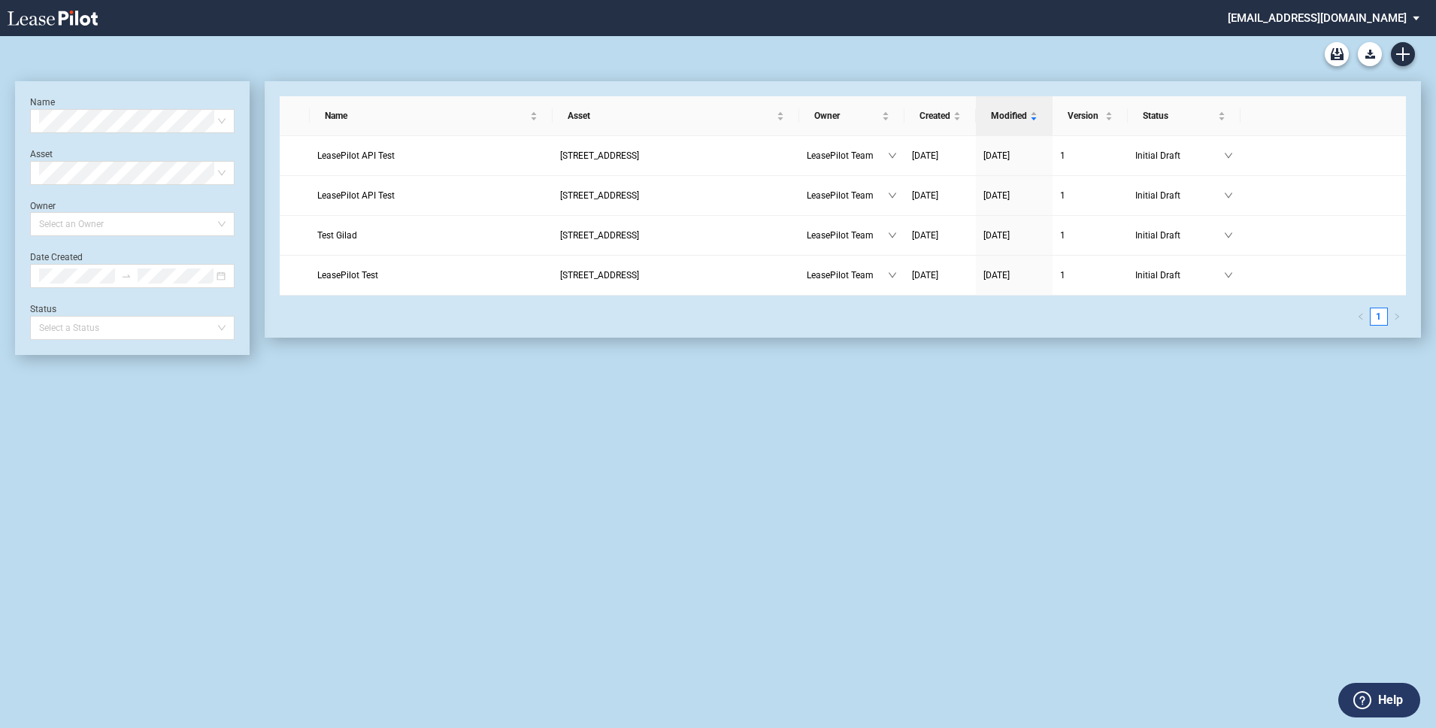
click at [1239, 385] on div "Name Select name Asset Select Asset Owner Select an Owner Date Created Status S…" at bounding box center [718, 382] width 1436 height 692
click at [1353, 23] on md-select "[EMAIL_ADDRESS][DOMAIN_NAME] Super Admin Area Admin Area Settings Sign Out" at bounding box center [1329, 17] width 206 height 34
click at [1330, 66] on div "Admin Area" at bounding box center [1326, 64] width 54 height 15
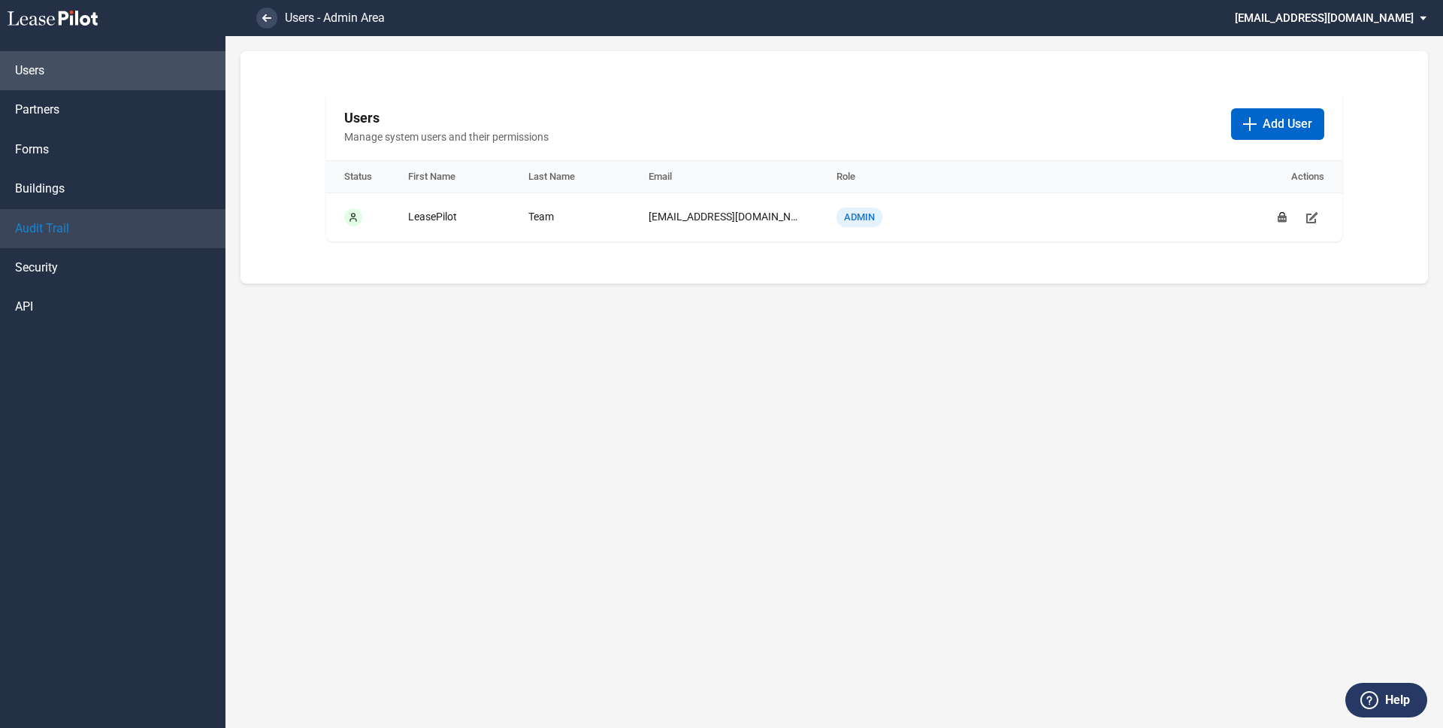
click at [99, 232] on link "Audit Trail" at bounding box center [113, 228] width 226 height 39
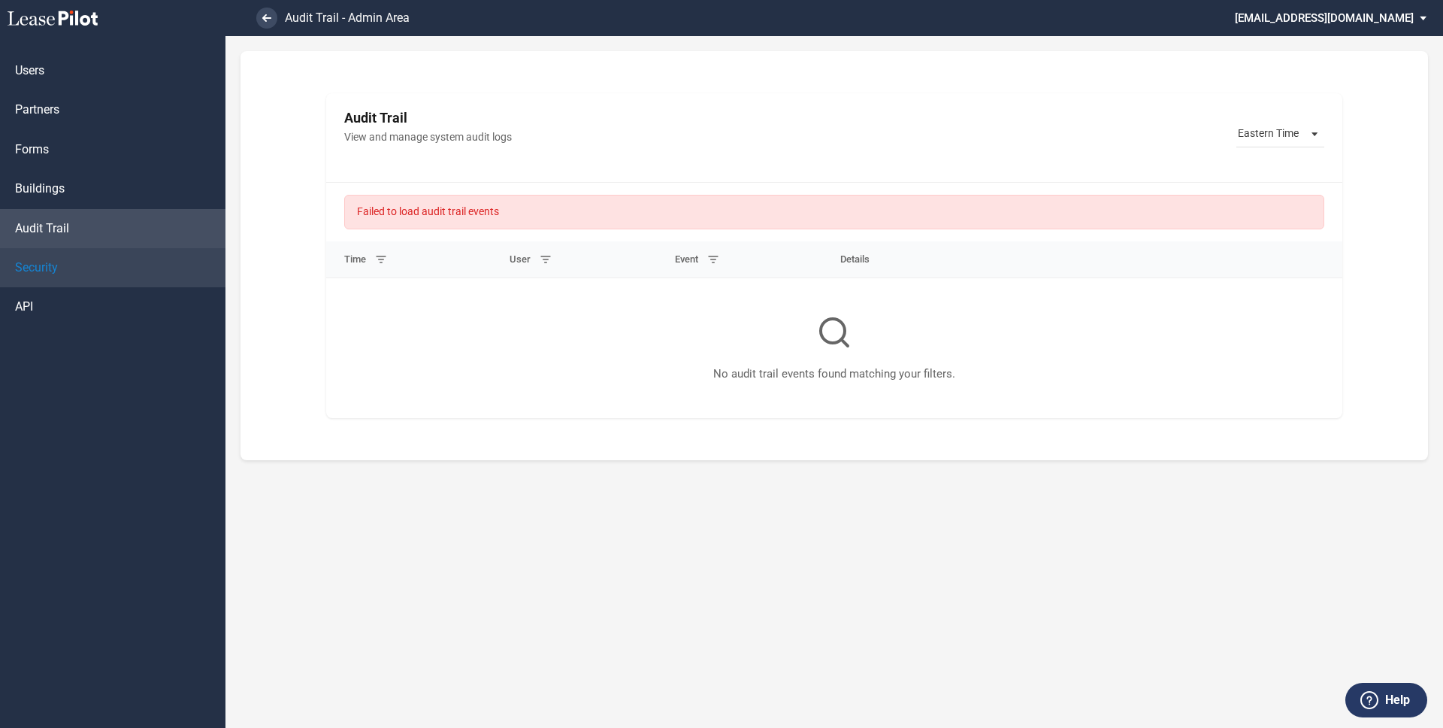
click at [95, 268] on link "Security" at bounding box center [113, 267] width 226 height 39
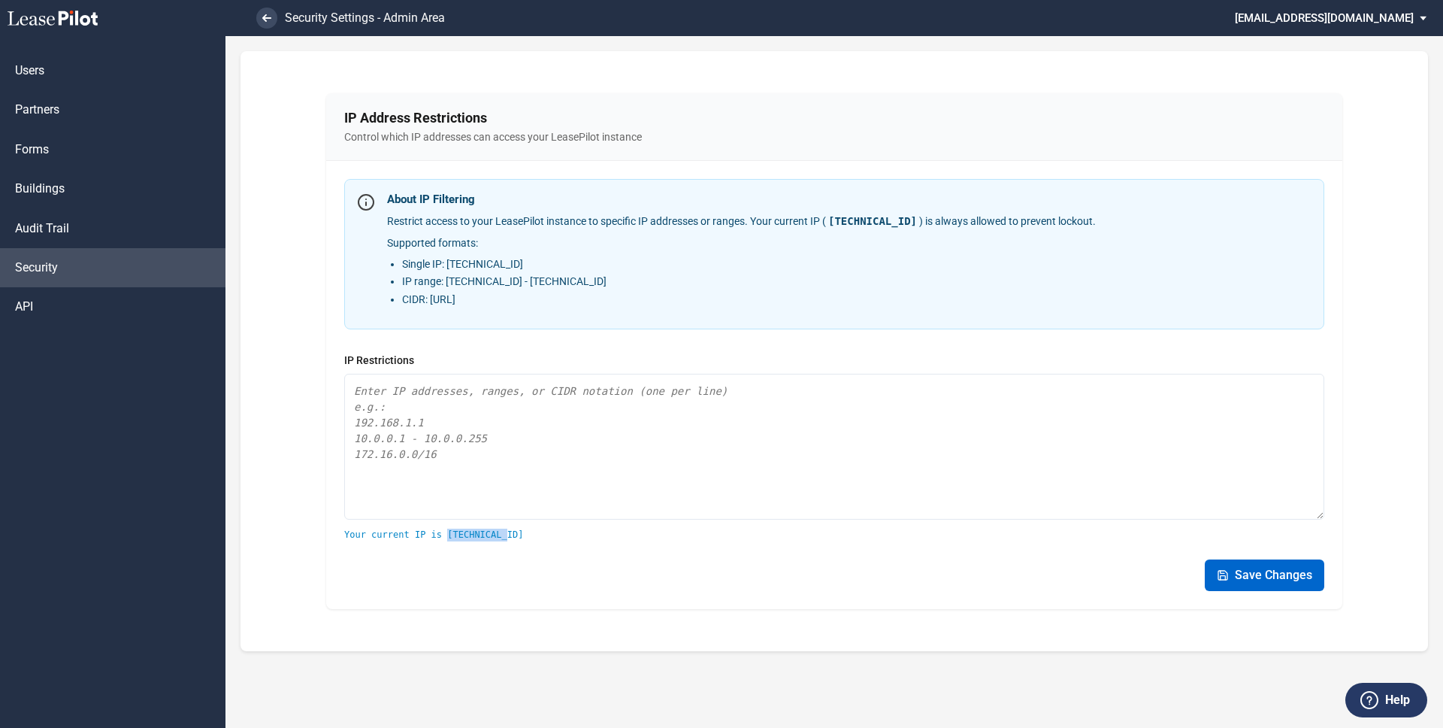
drag, startPoint x: 513, startPoint y: 538, endPoint x: 449, endPoint y: 536, distance: 64.7
click at [449, 536] on div "Your current IP is [TECHNICAL_ID]" at bounding box center [834, 535] width 980 height 13
copy div "[TECHNICAL_ID]"
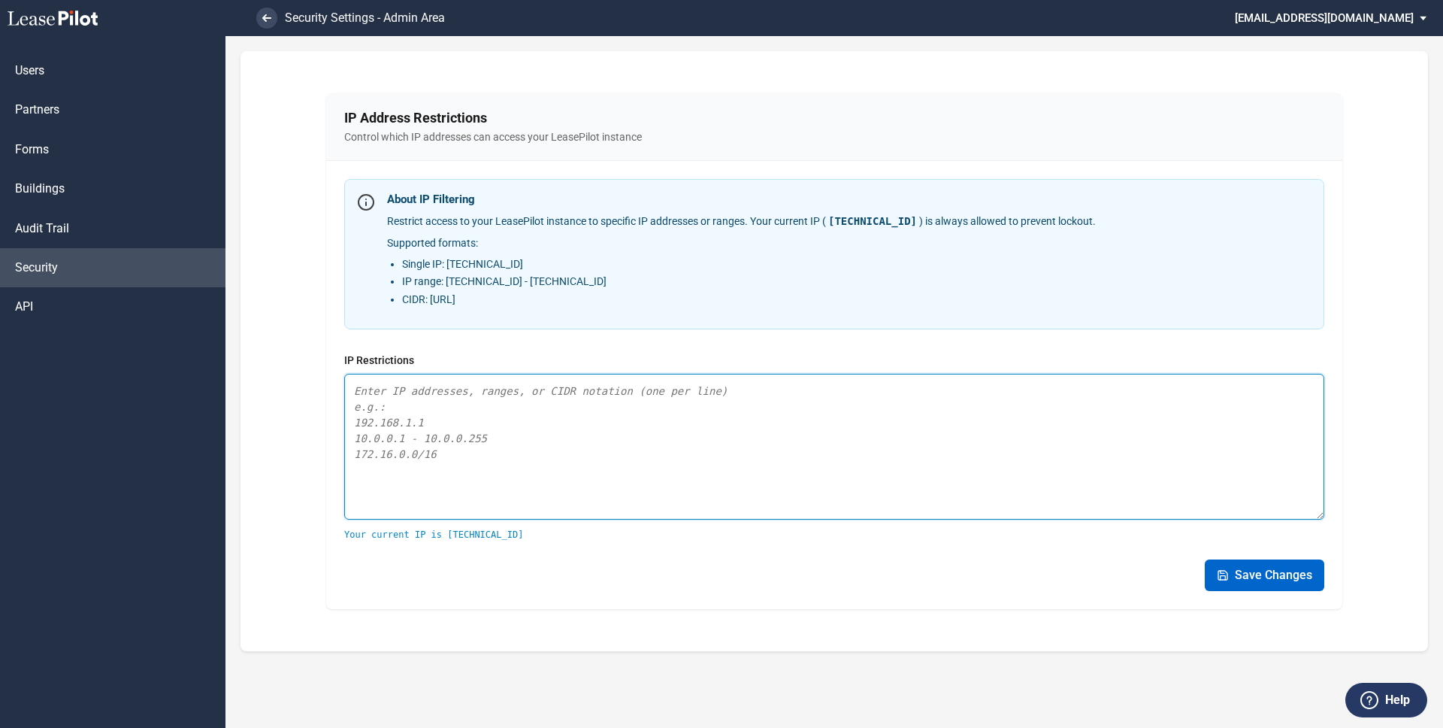
click at [491, 406] on textarea at bounding box center [834, 447] width 980 height 146
paste textarea "[TECHNICAL_ID]"
type textarea "[TECHNICAL_ID]"
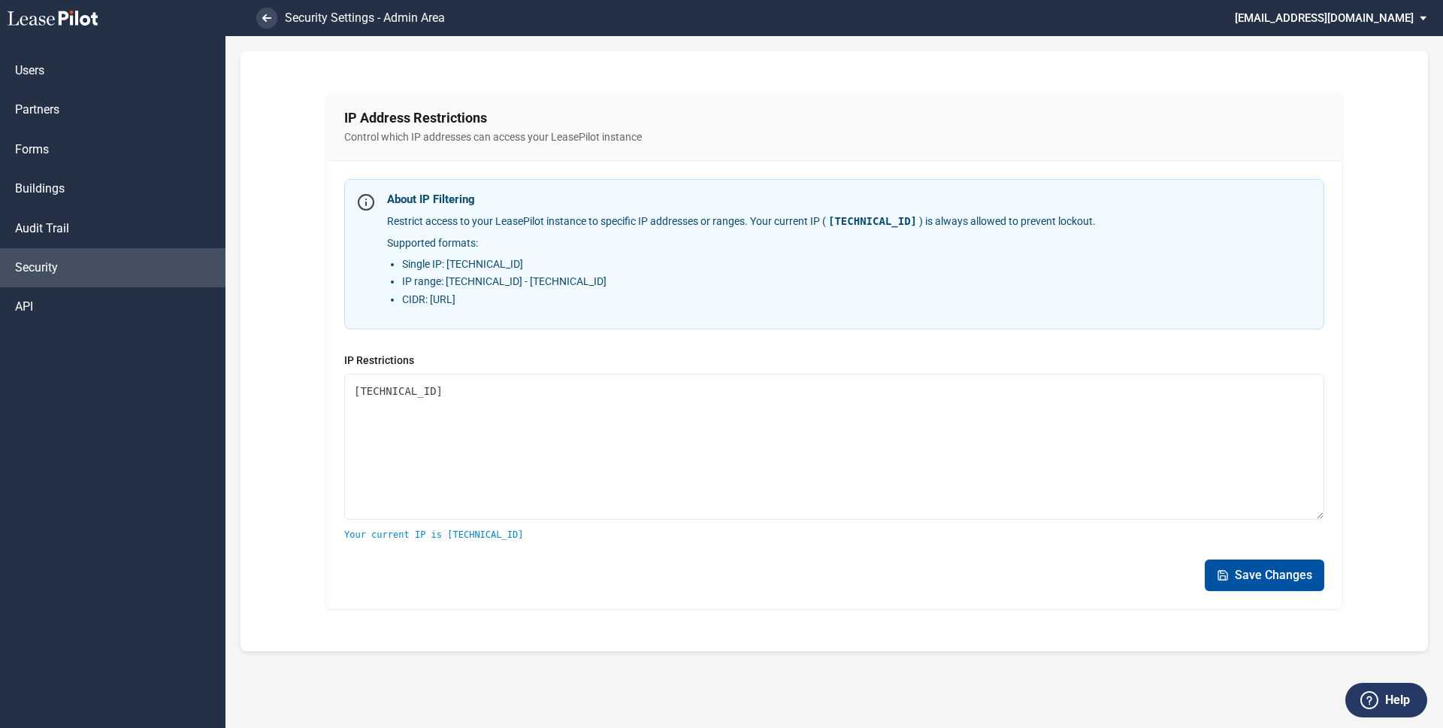
click at [1271, 571] on button "Save Changes" at bounding box center [1265, 575] width 120 height 32
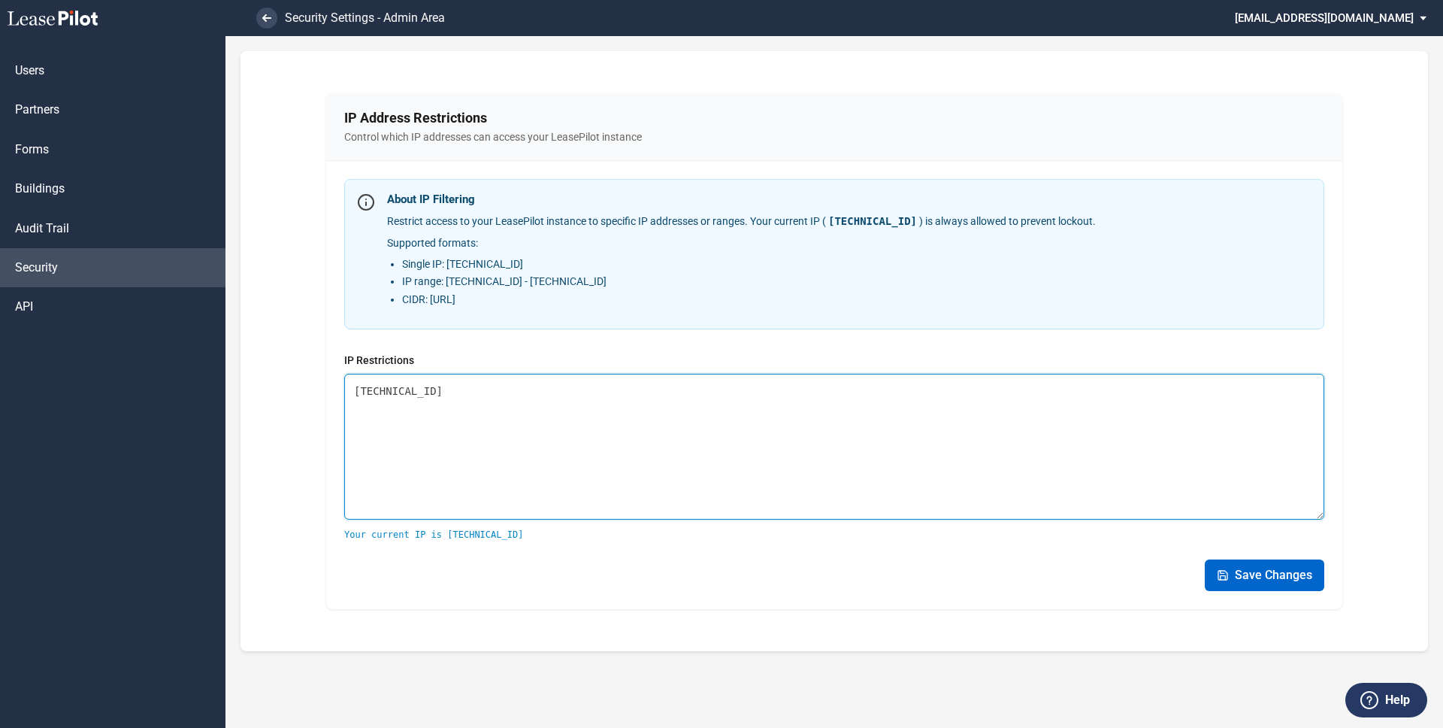
click at [1039, 449] on textarea "[TECHNICAL_ID]" at bounding box center [834, 447] width 980 height 146
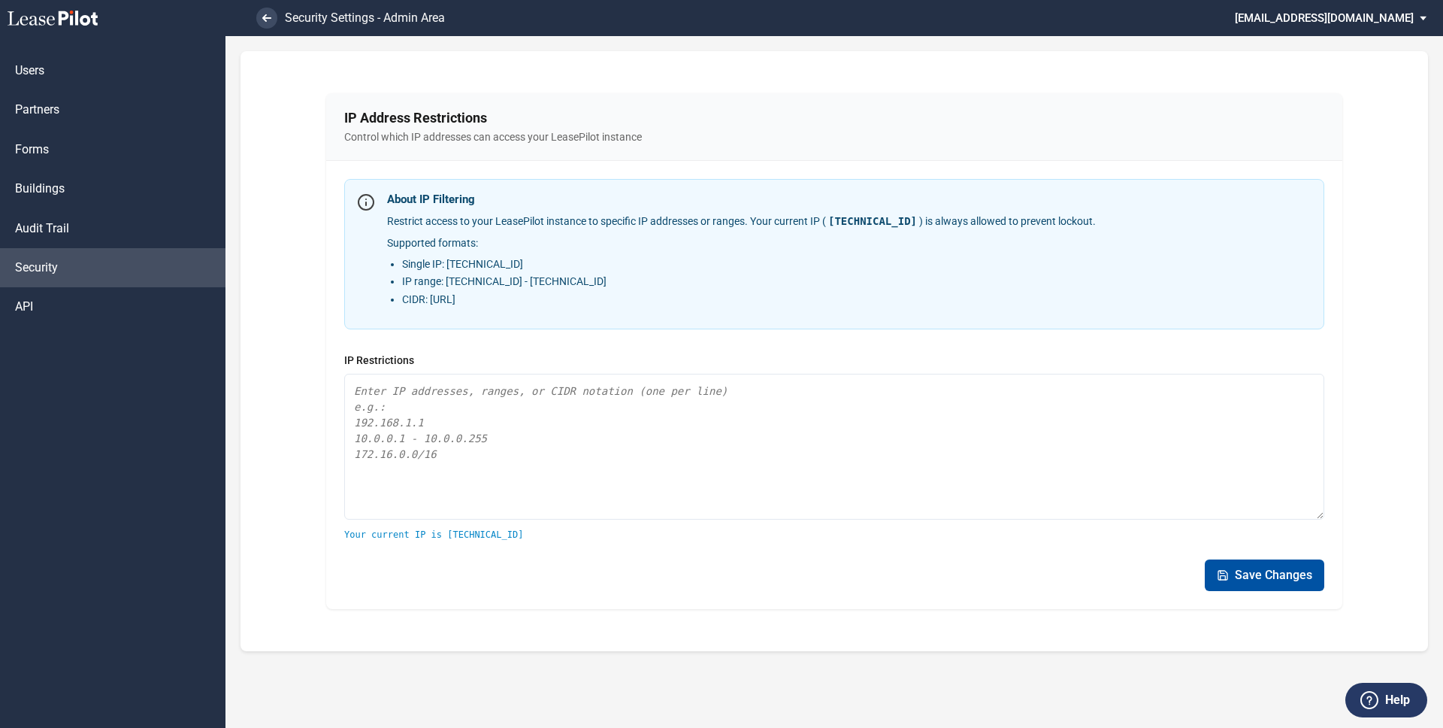
click at [1245, 565] on button "Save Changes" at bounding box center [1265, 575] width 120 height 32
click at [73, 228] on link "Audit Trail" at bounding box center [113, 228] width 226 height 39
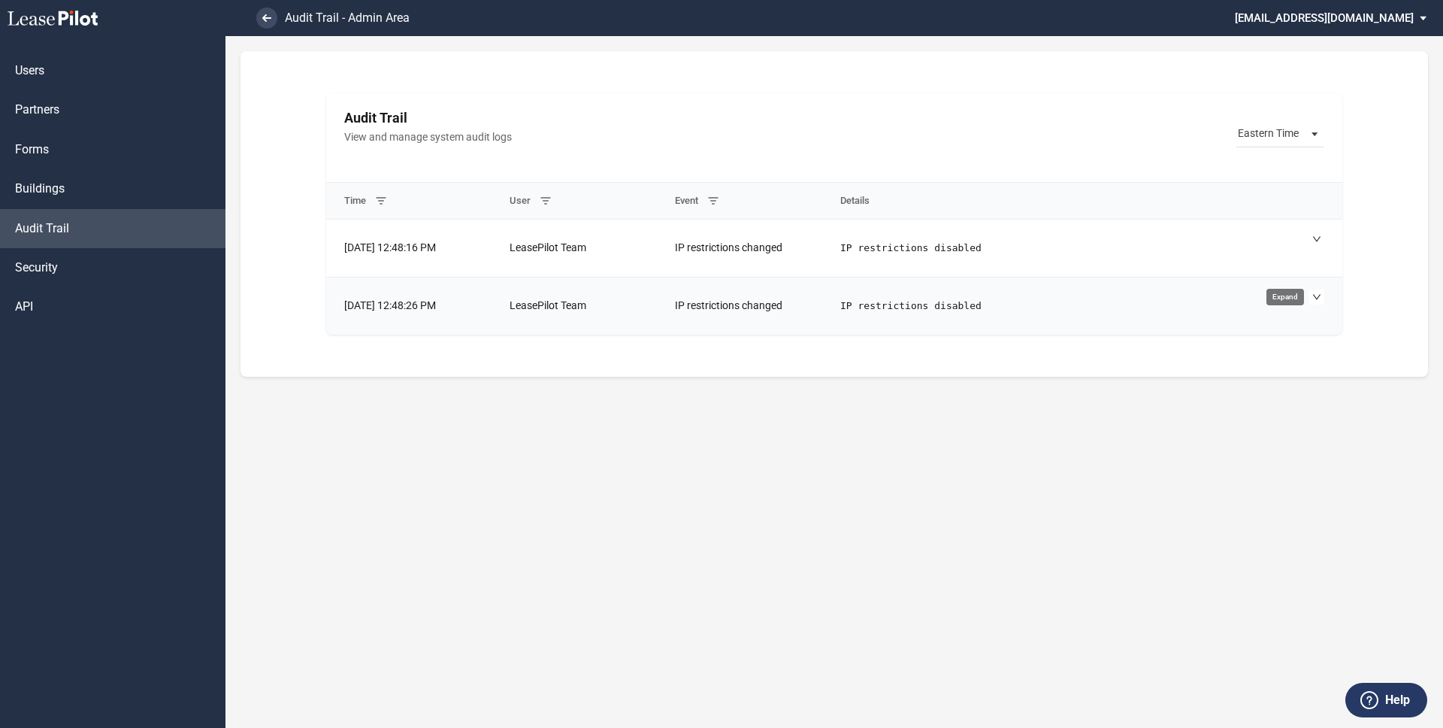
click at [1310, 295] on button "Toggle content expansion" at bounding box center [1317, 296] width 15 height 15
click at [1310, 240] on button "Toggle content expansion" at bounding box center [1317, 239] width 15 height 15
click at [1303, 240] on div "IP restrictions disabled" at bounding box center [1083, 248] width 484 height 33
click at [1319, 295] on icon "Toggle content expansion" at bounding box center [1317, 296] width 9 height 9
click at [1099, 495] on div "Audit Trail View and manage system audit logs Eastern Time UTC Eastern Time Cen…" at bounding box center [835, 382] width 1218 height 692
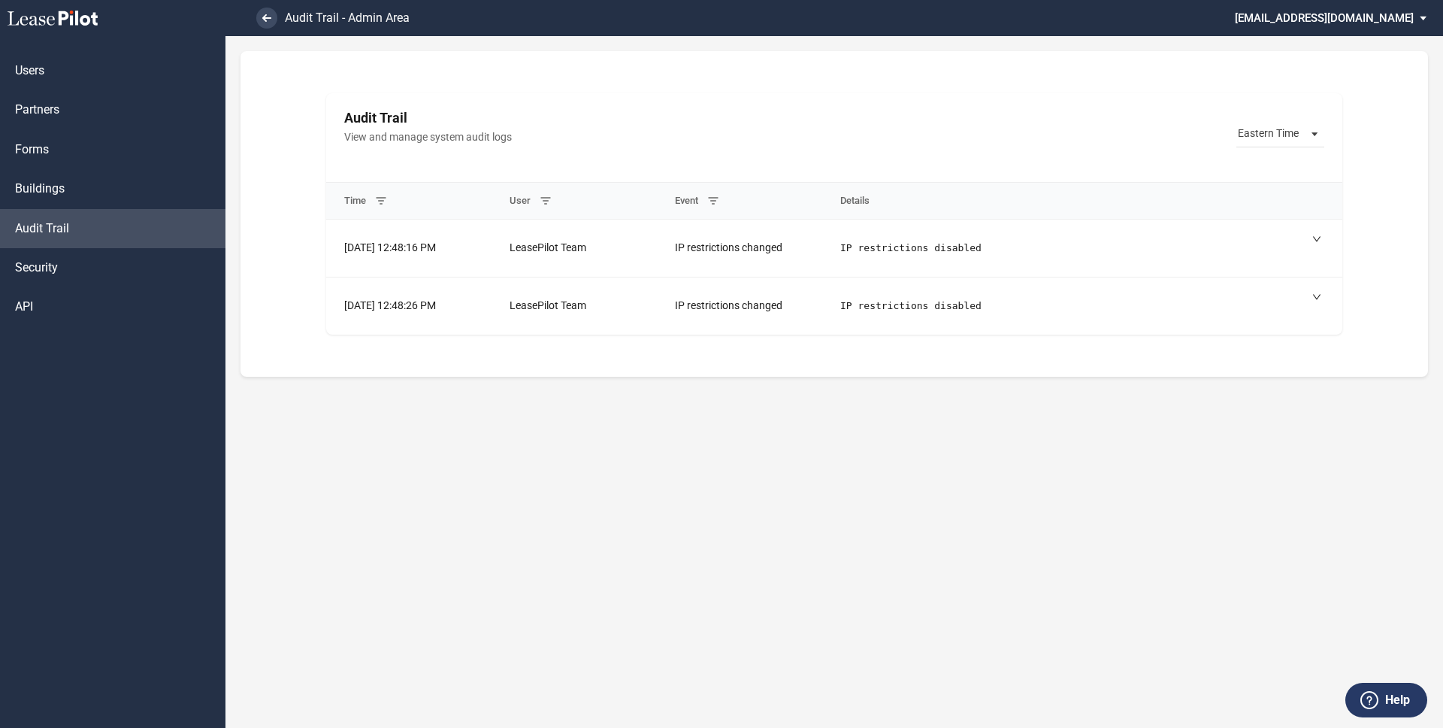
click at [81, 20] on use at bounding box center [53, 18] width 90 height 15
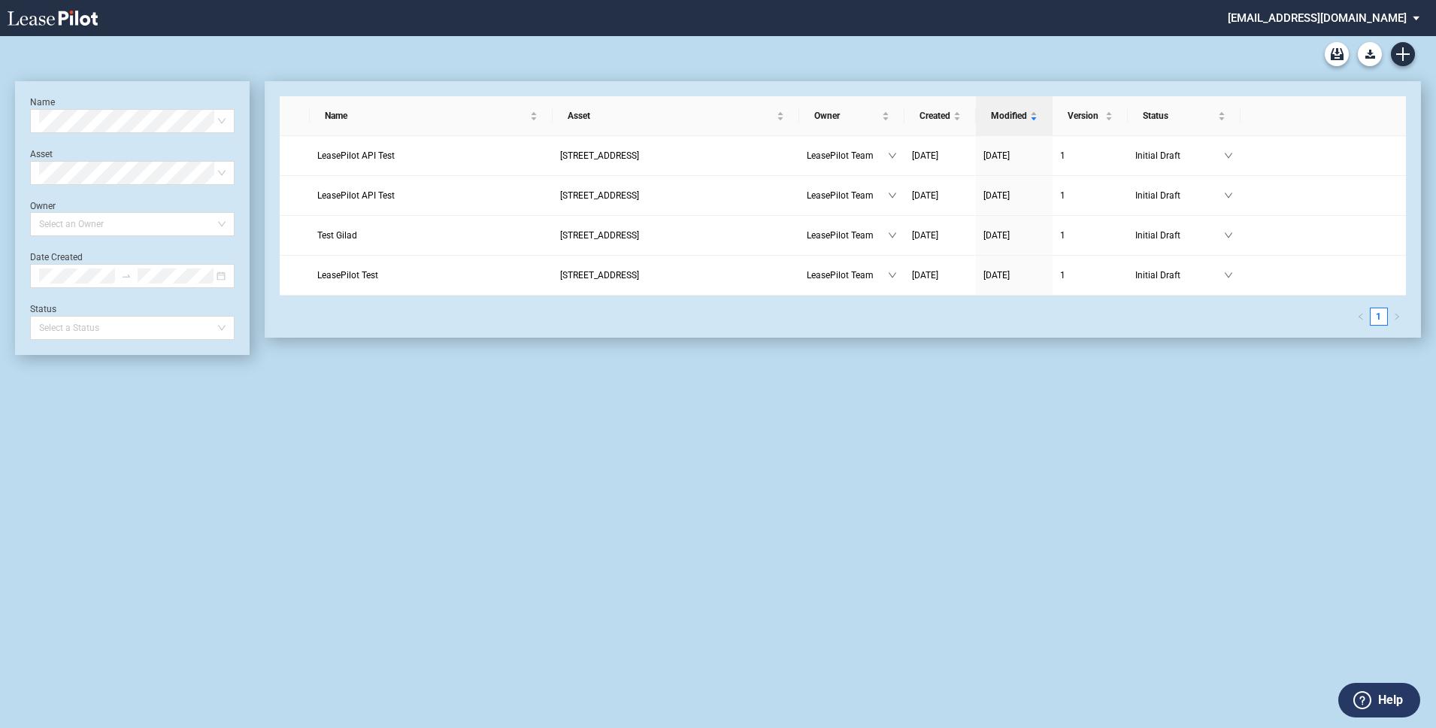
click at [1370, 8] on md-select "[EMAIL_ADDRESS][DOMAIN_NAME] Super Admin Area Admin Area Settings Sign Out" at bounding box center [1329, 17] width 206 height 34
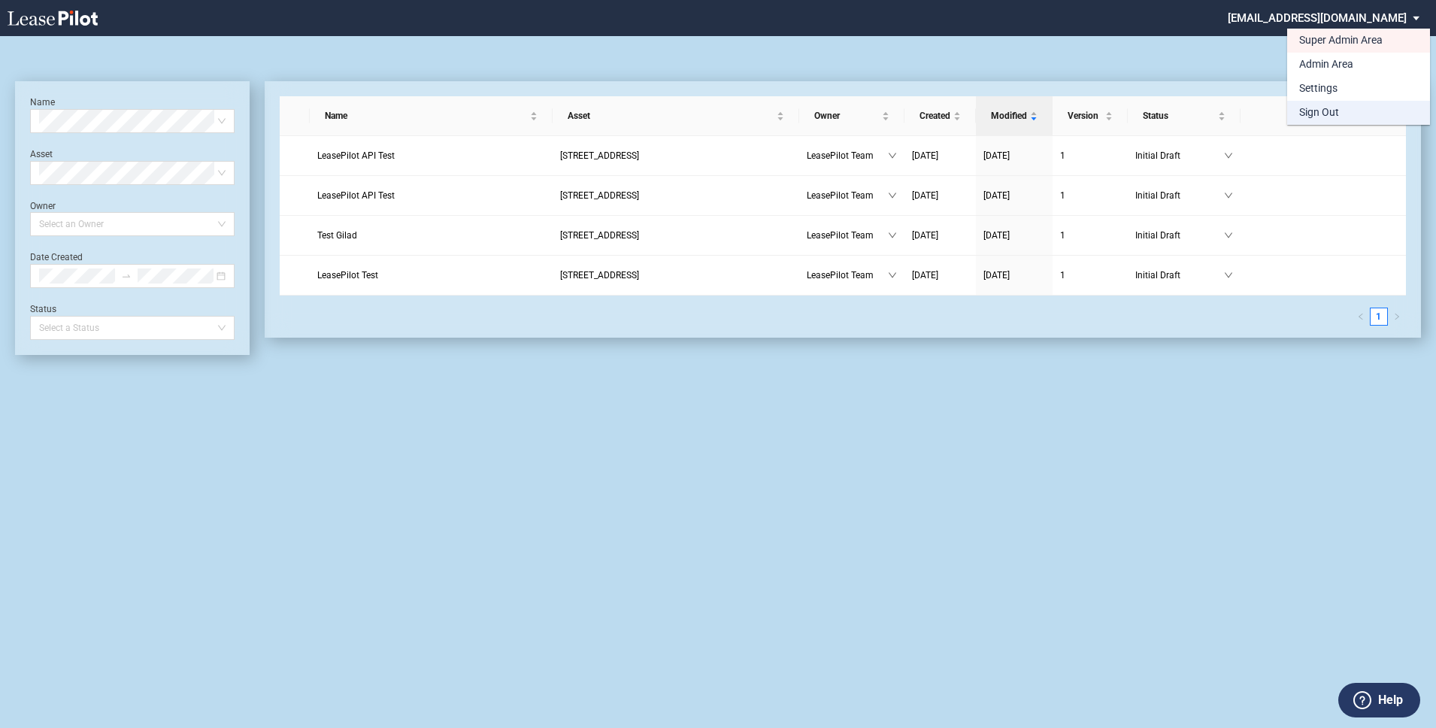
click at [1331, 108] on div "Sign Out" at bounding box center [1319, 112] width 40 height 15
